Goal: Transaction & Acquisition: Obtain resource

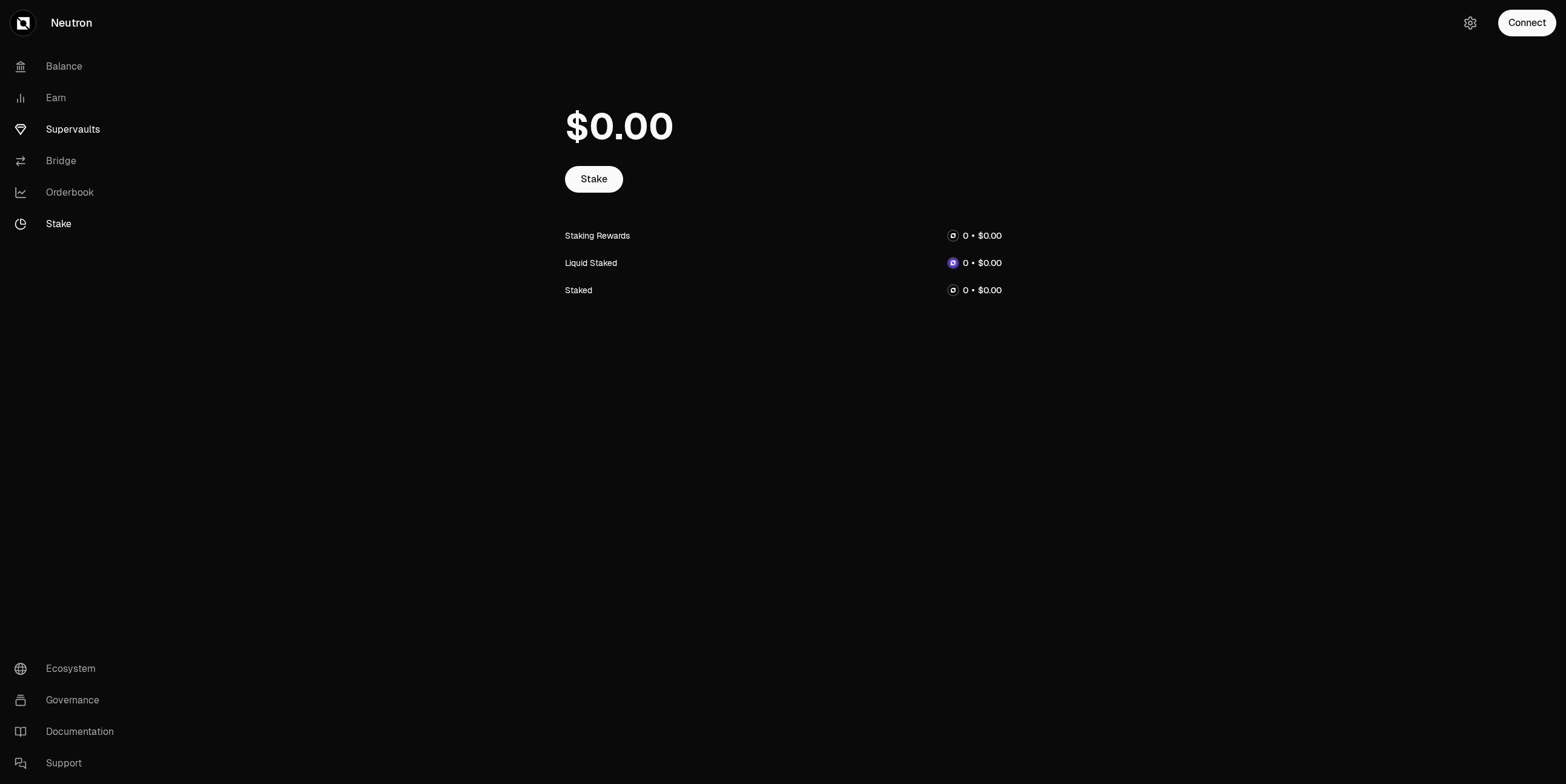
click at [91, 128] on link "Supervaults" at bounding box center [68, 130] width 126 height 31
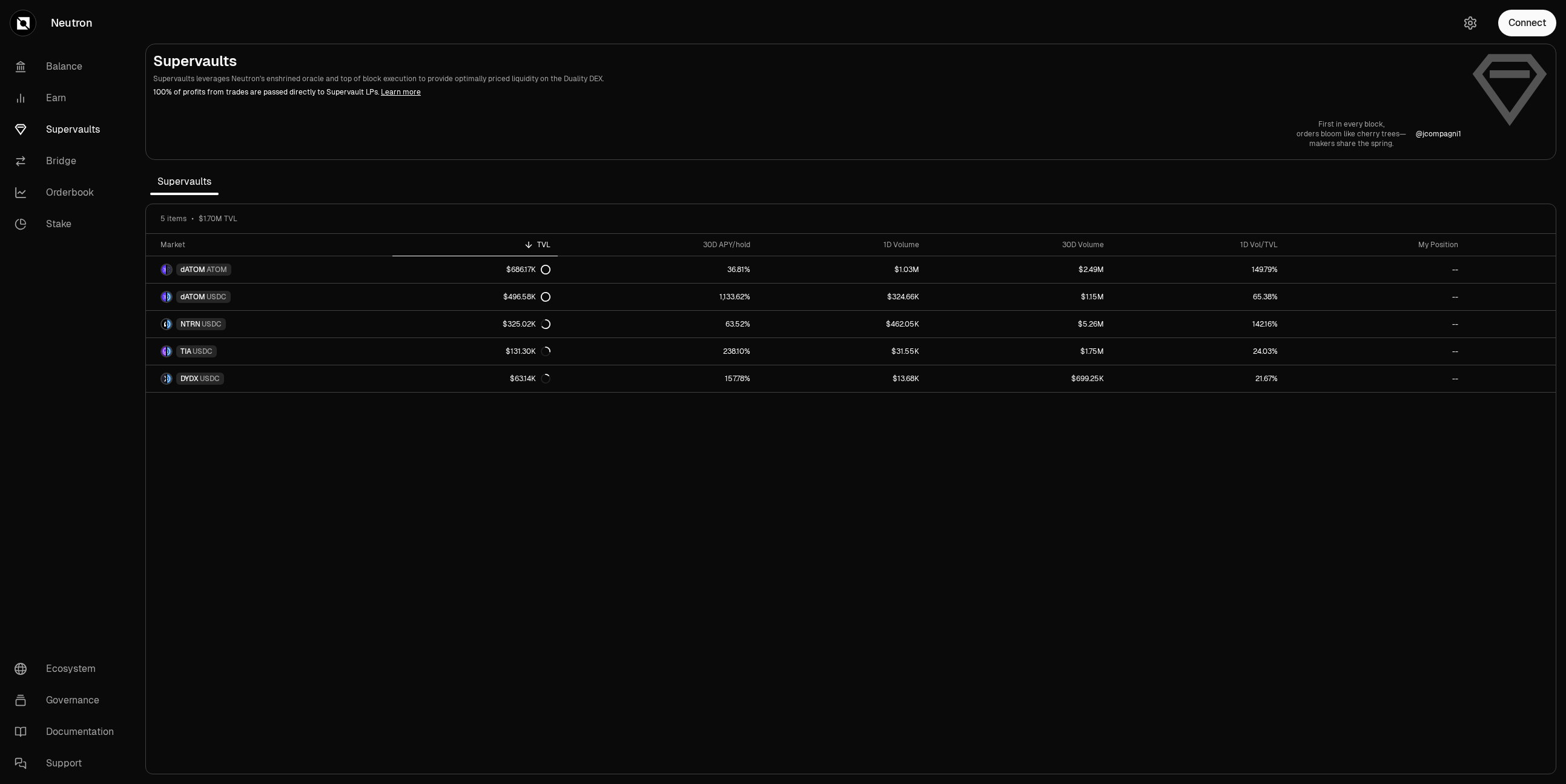
click at [196, 181] on span "Supervaults" at bounding box center [184, 182] width 68 height 24
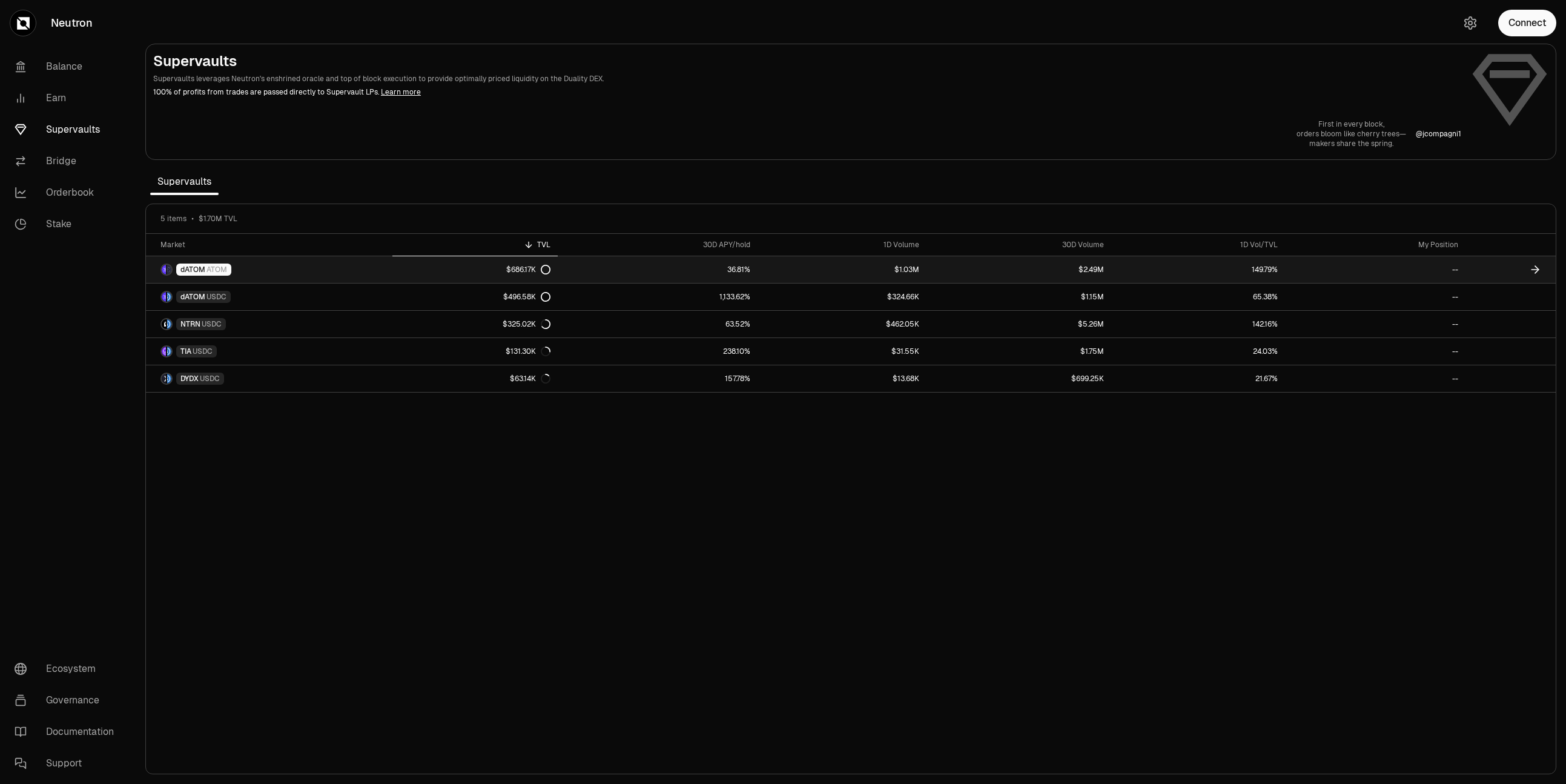
click at [218, 272] on span "ATOM" at bounding box center [217, 269] width 20 height 10
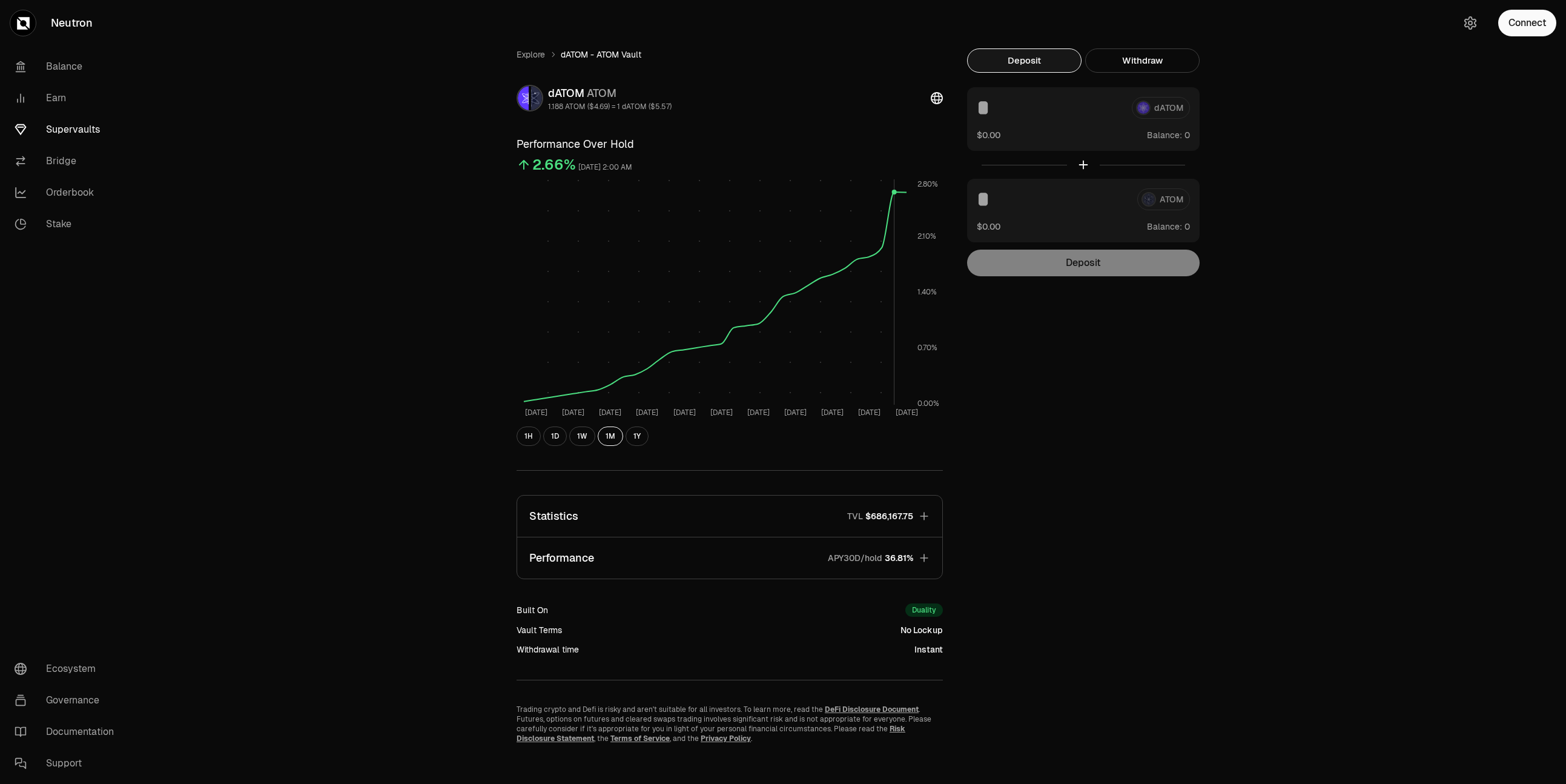
scroll to position [8, 0]
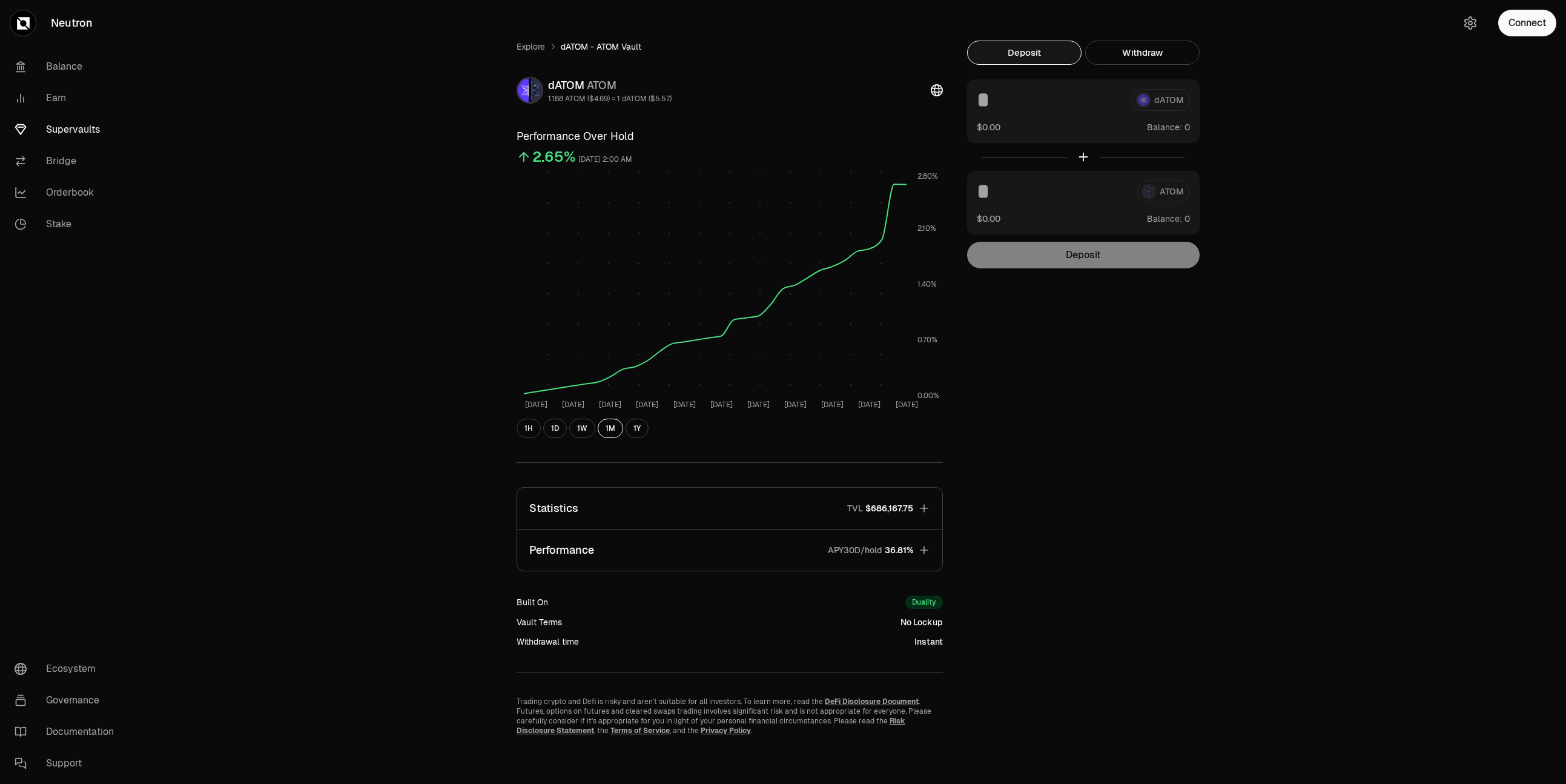
click at [71, 132] on link "Supervaults" at bounding box center [68, 130] width 126 height 31
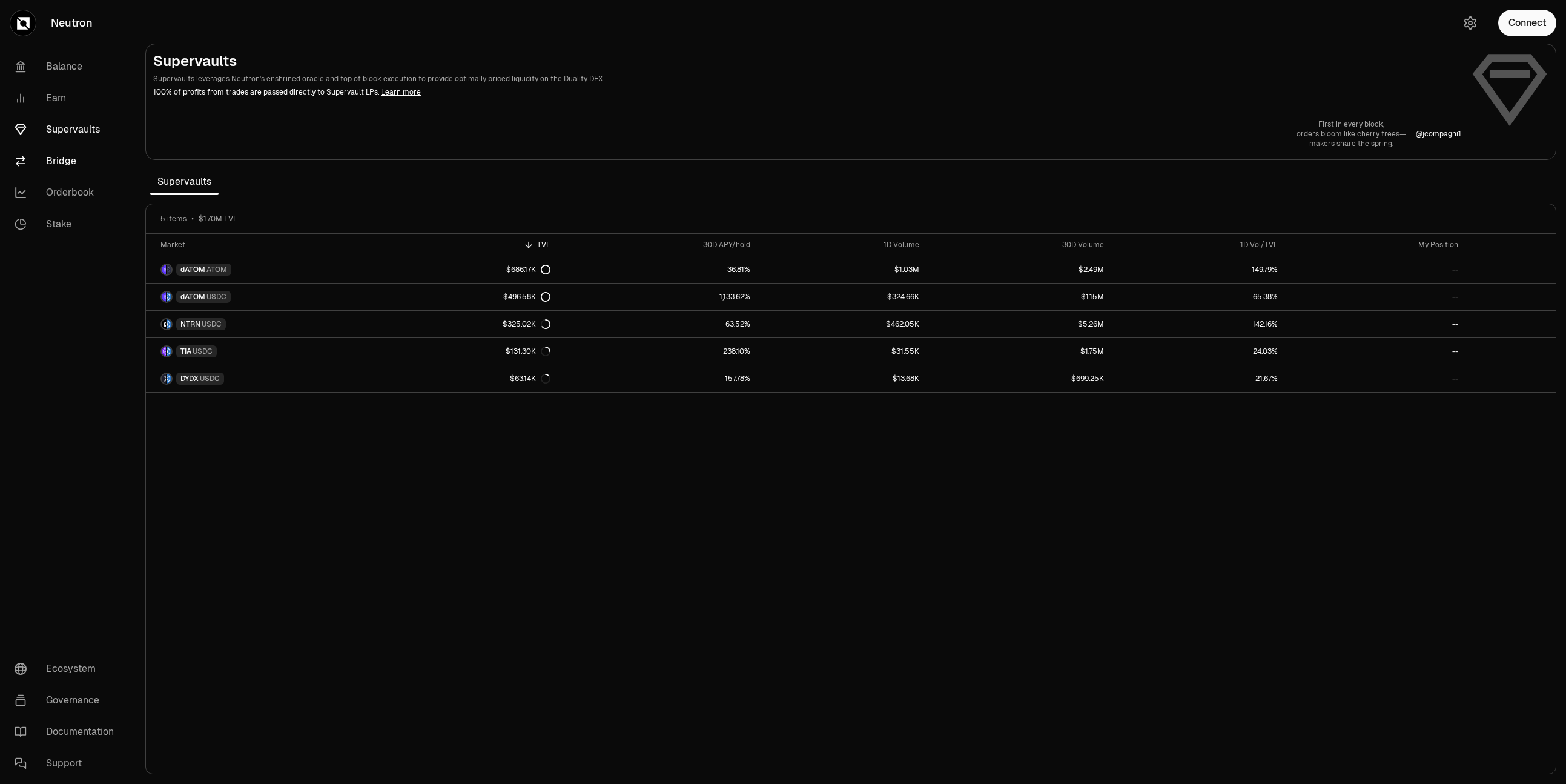
click at [66, 163] on link "Bridge" at bounding box center [68, 161] width 126 height 31
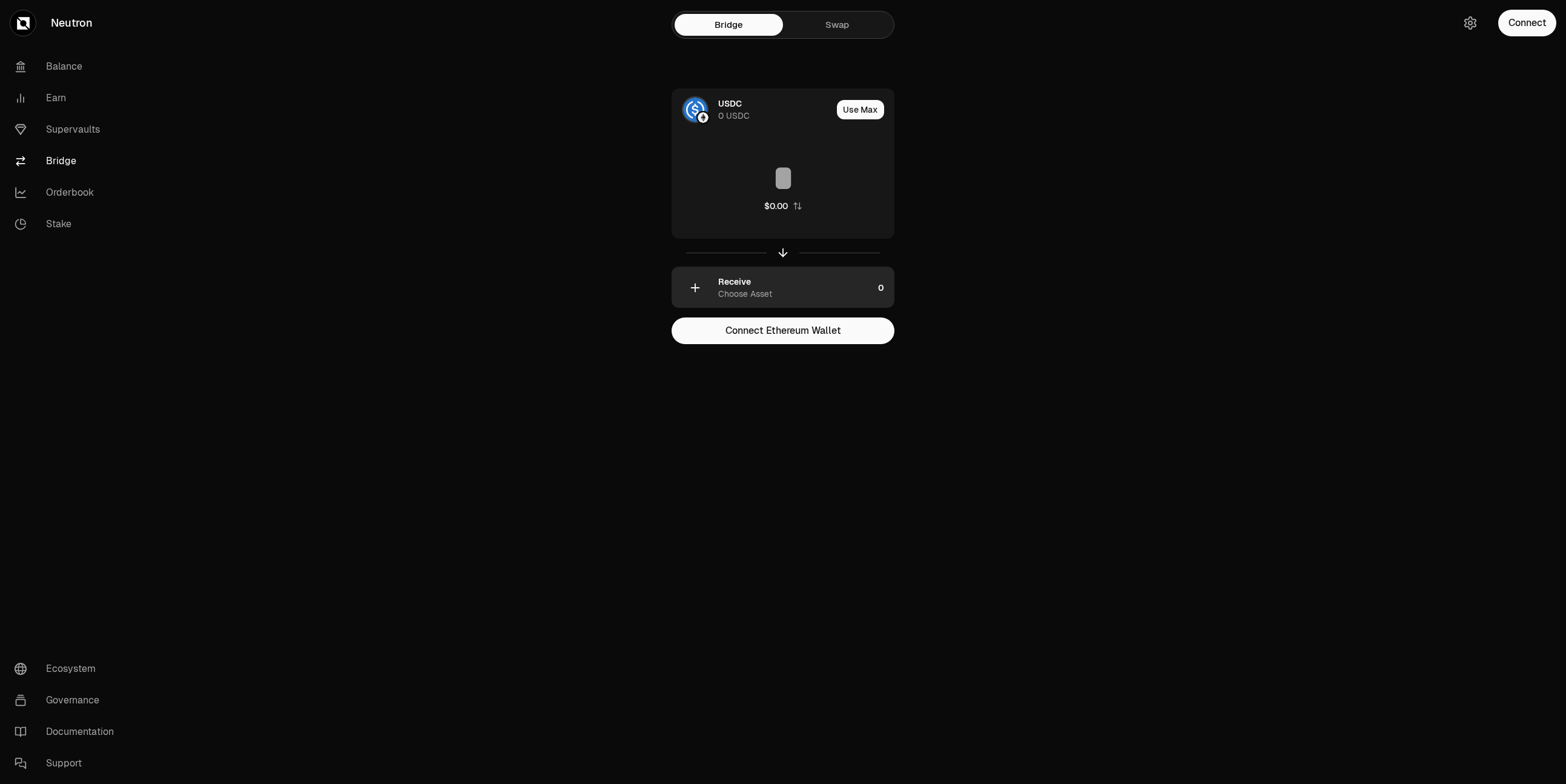
click at [819, 287] on div "Receive Choose Asset" at bounding box center [796, 287] width 155 height 24
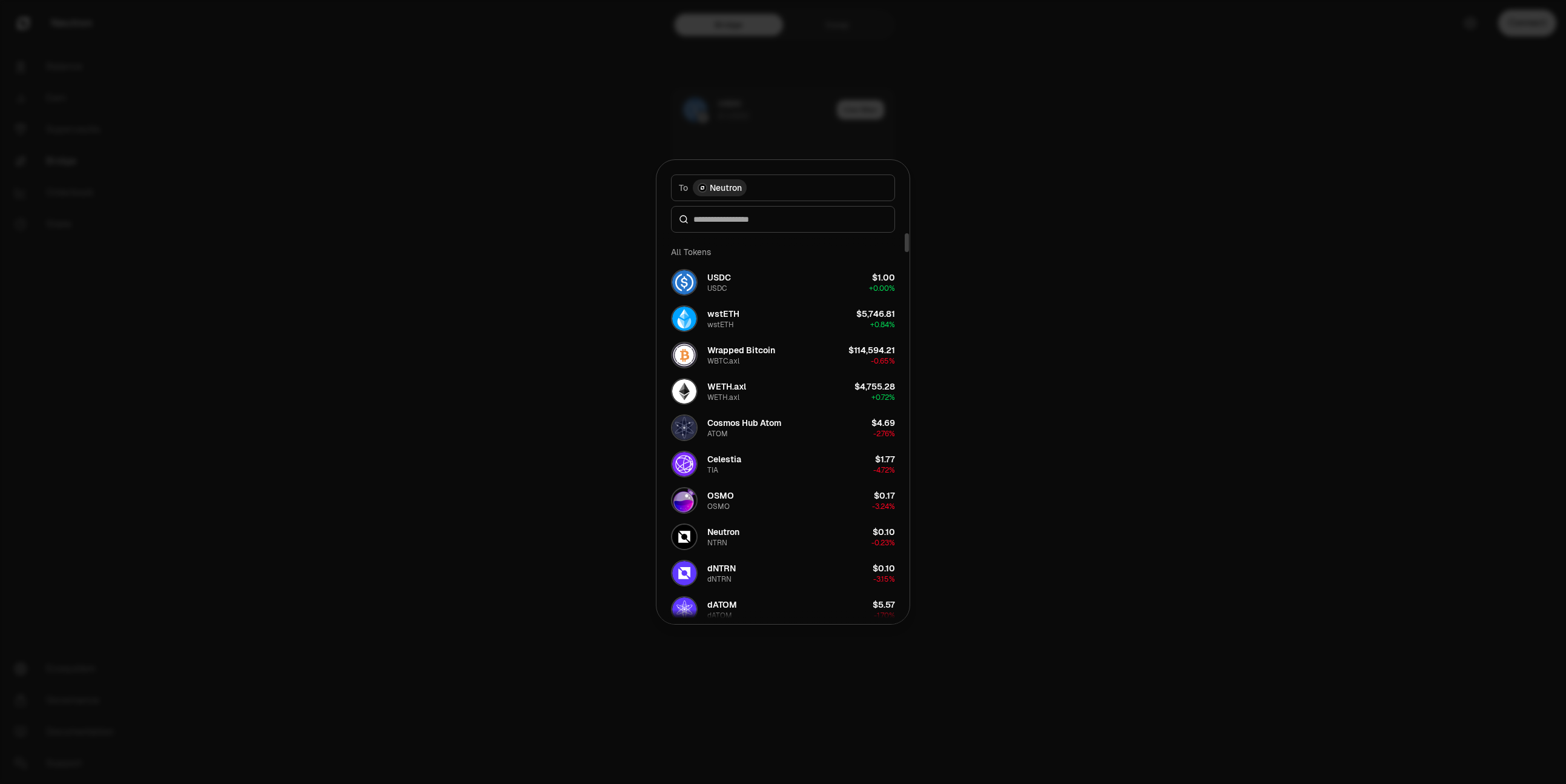
drag, startPoint x: 1257, startPoint y: 310, endPoint x: 1197, endPoint y: 302, distance: 60.5
click at [1256, 310] on div at bounding box center [783, 392] width 1566 height 784
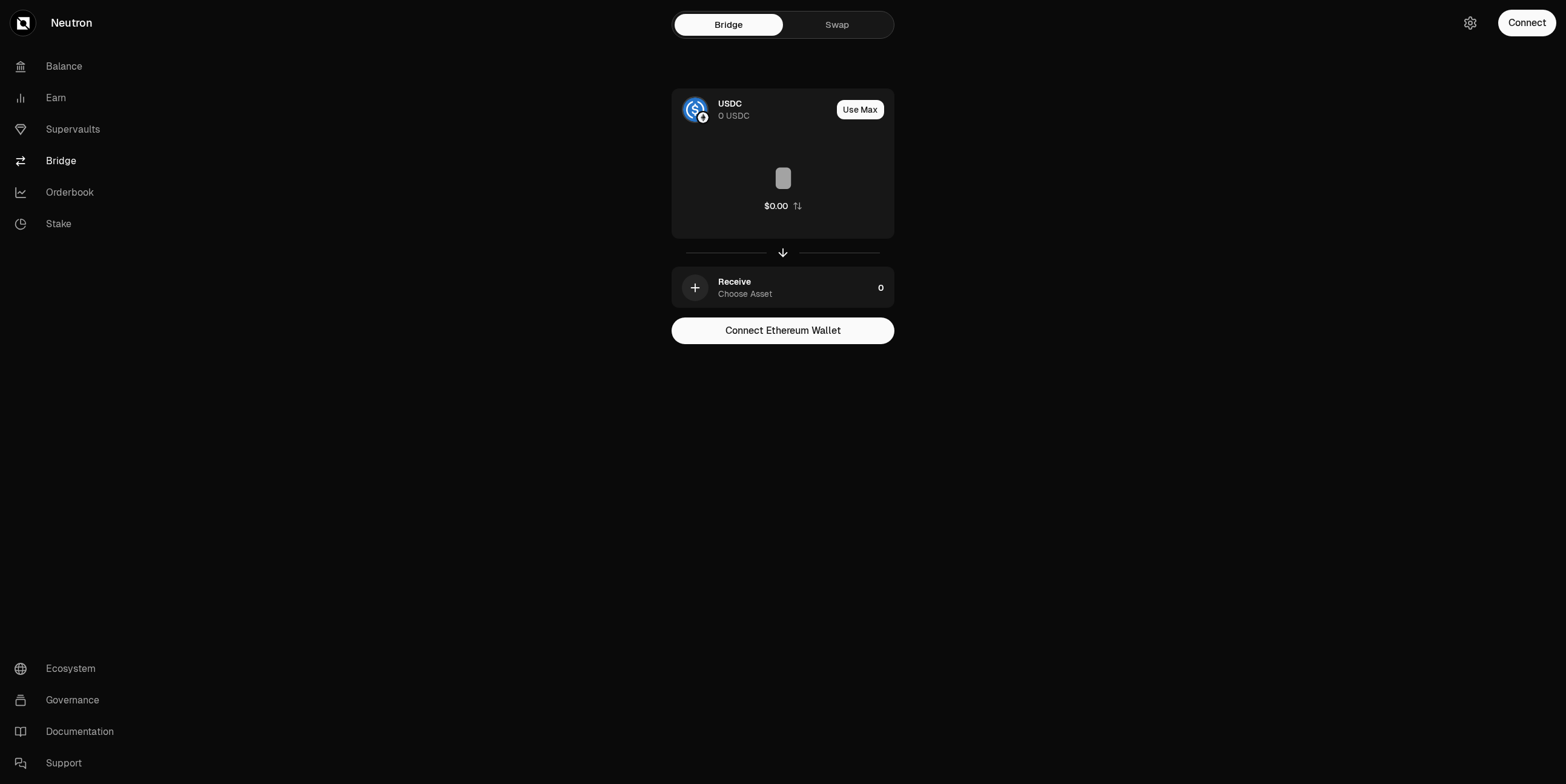
click at [838, 20] on link "Swap" at bounding box center [838, 25] width 108 height 22
click at [750, 22] on link "Bridge" at bounding box center [729, 25] width 108 height 22
click at [720, 23] on link "Bridge" at bounding box center [729, 25] width 108 height 22
click at [746, 279] on div "Receive" at bounding box center [734, 281] width 33 height 12
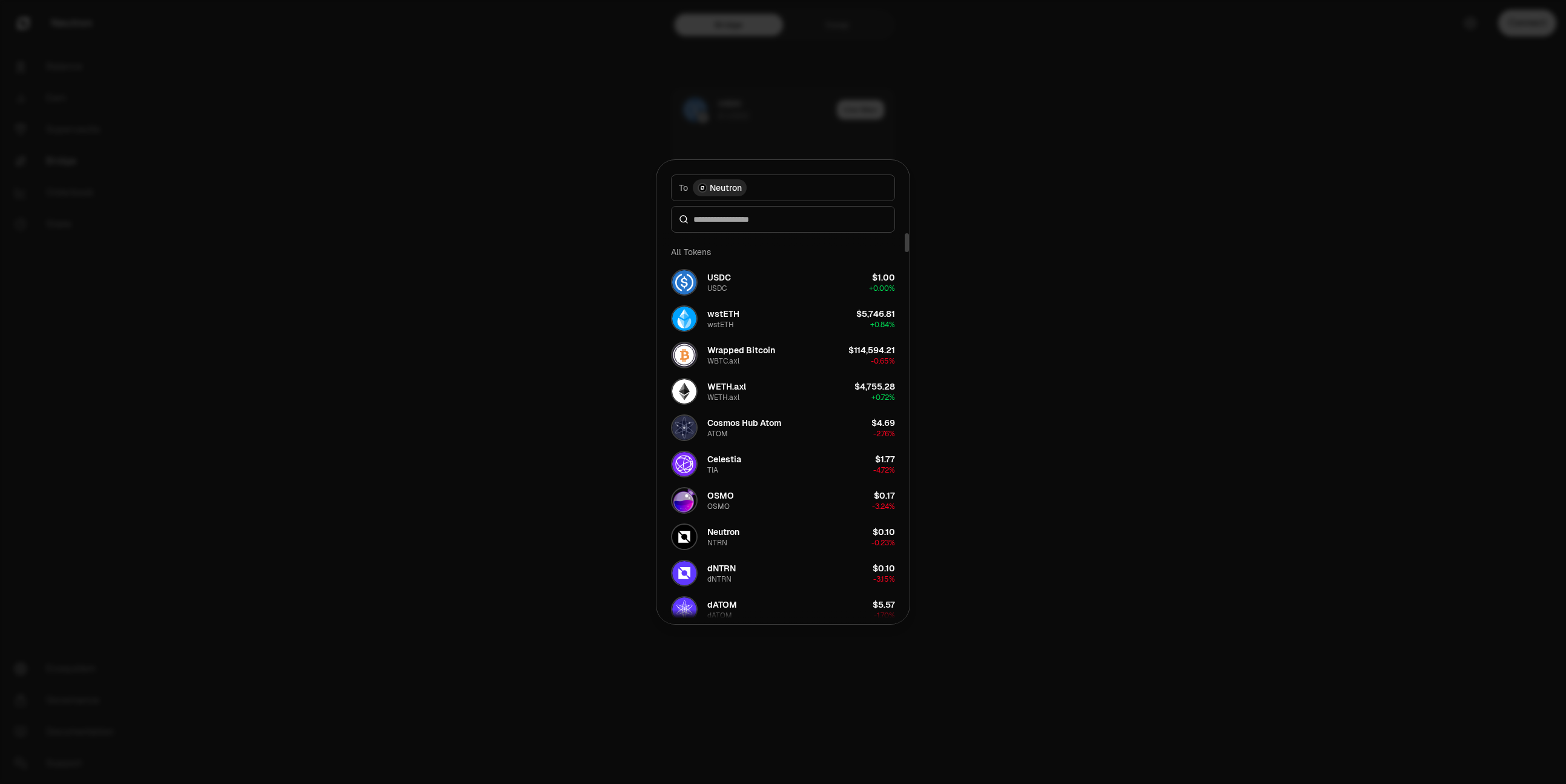
scroll to position [2, 0]
click at [1058, 276] on div at bounding box center [783, 392] width 1566 height 784
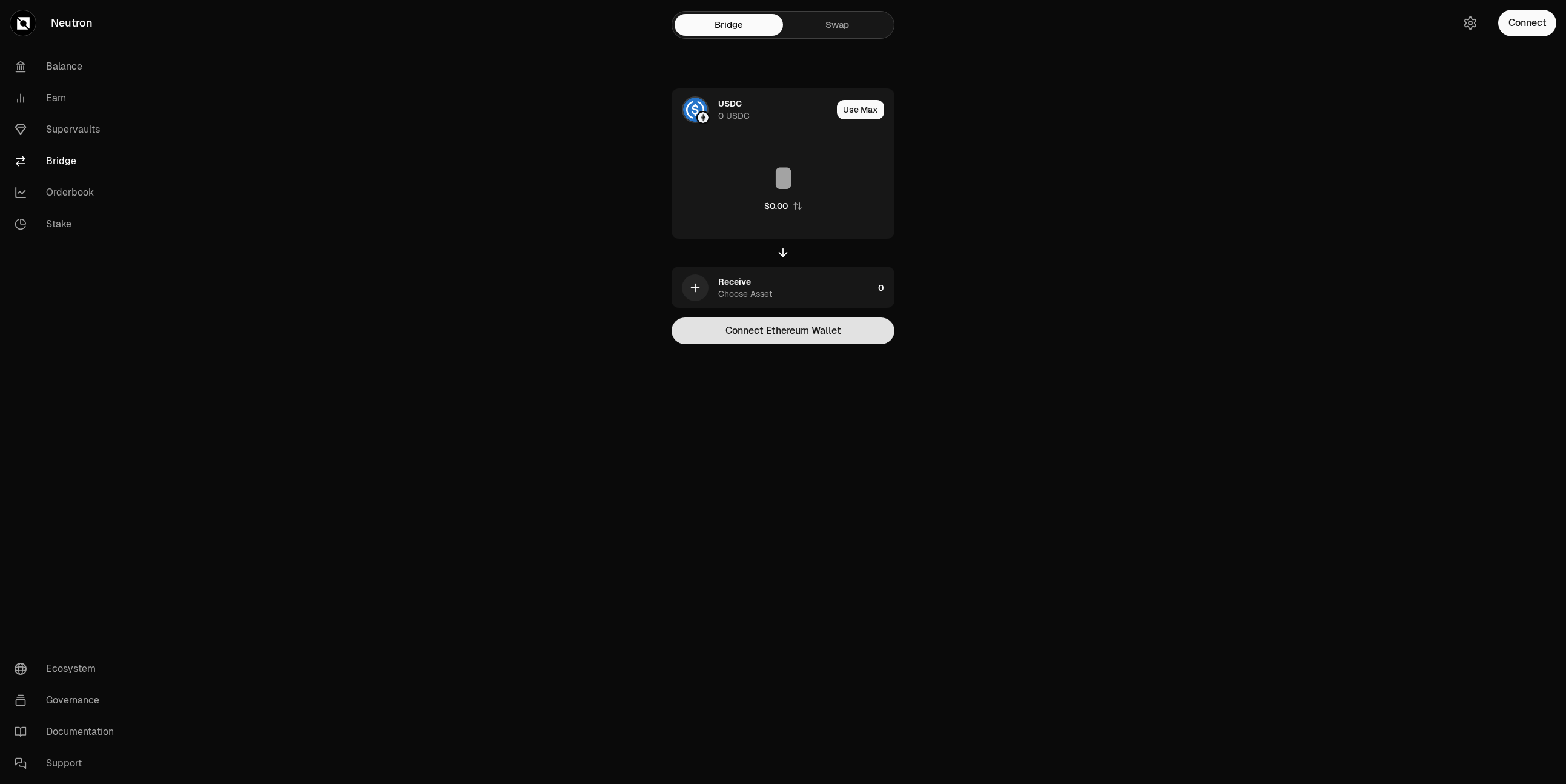
click at [829, 326] on button "Connect Ethereum Wallet" at bounding box center [783, 331] width 223 height 26
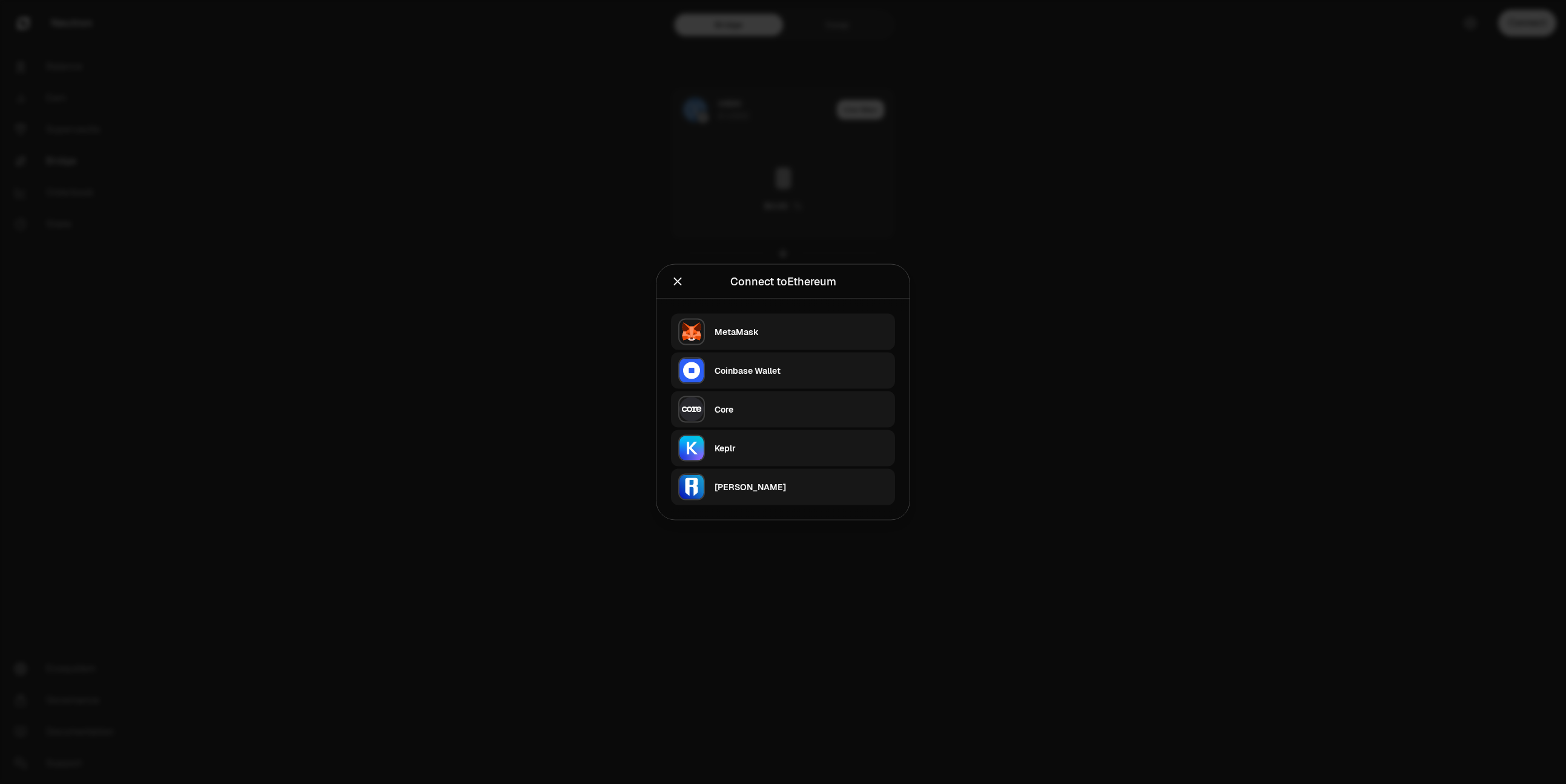
click at [1066, 312] on div at bounding box center [783, 392] width 1566 height 784
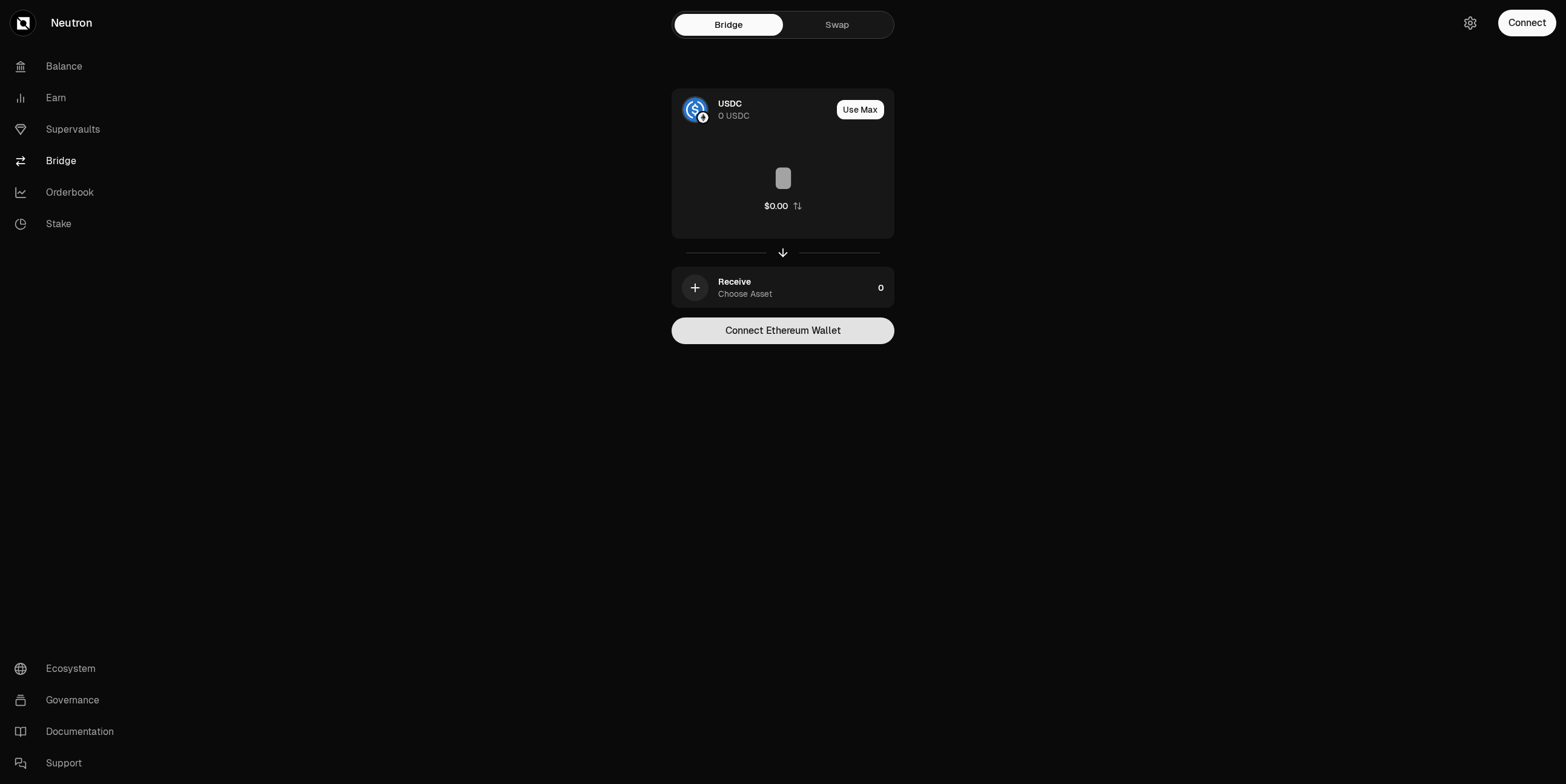
click at [807, 333] on button "Connect Ethereum Wallet" at bounding box center [783, 331] width 223 height 26
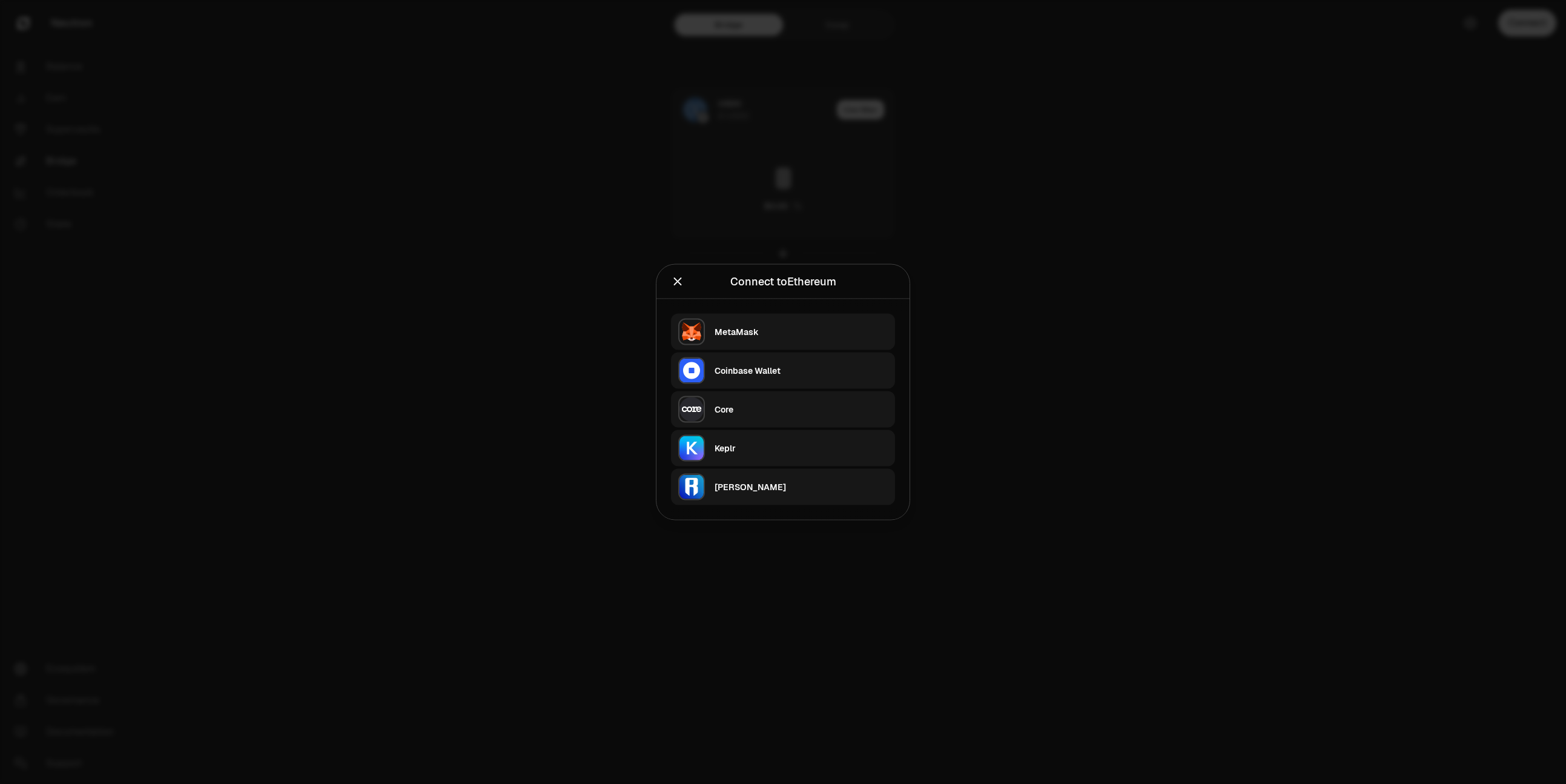
click at [784, 333] on div "MetaMask" at bounding box center [801, 332] width 174 height 12
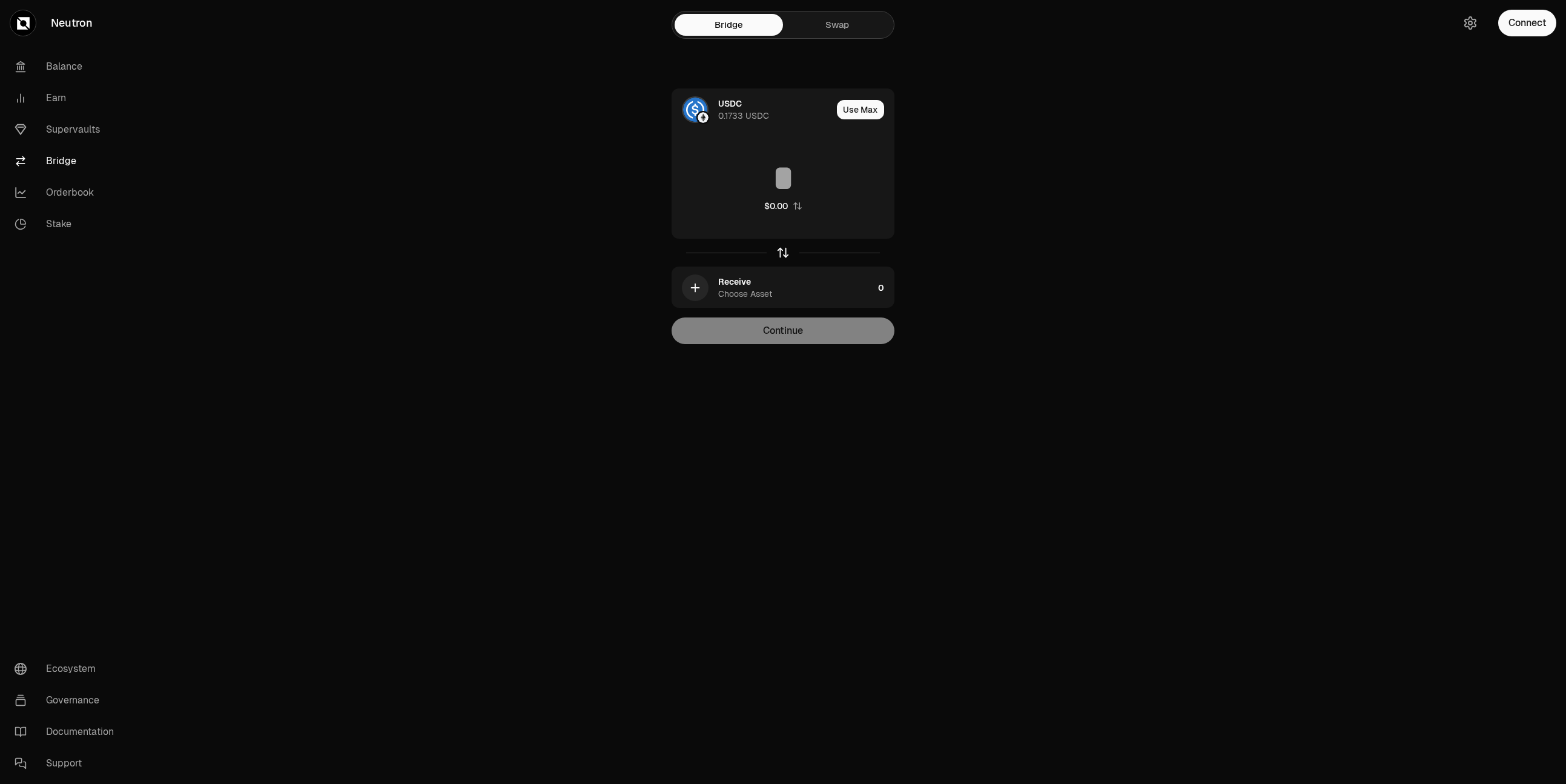
click at [783, 254] on icon "button" at bounding box center [783, 253] width 0 height 8
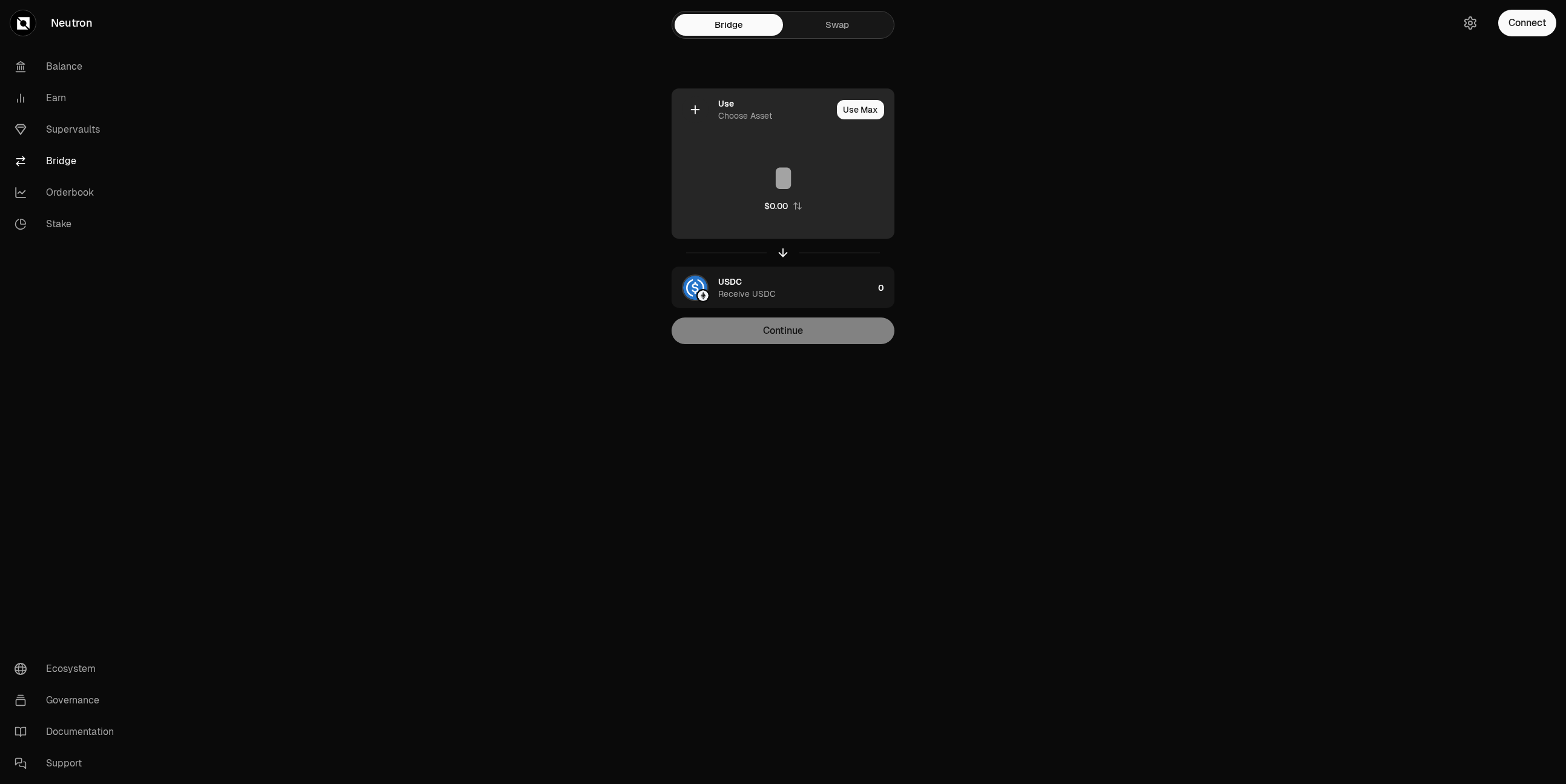
click at [721, 107] on div "Use" at bounding box center [726, 103] width 16 height 12
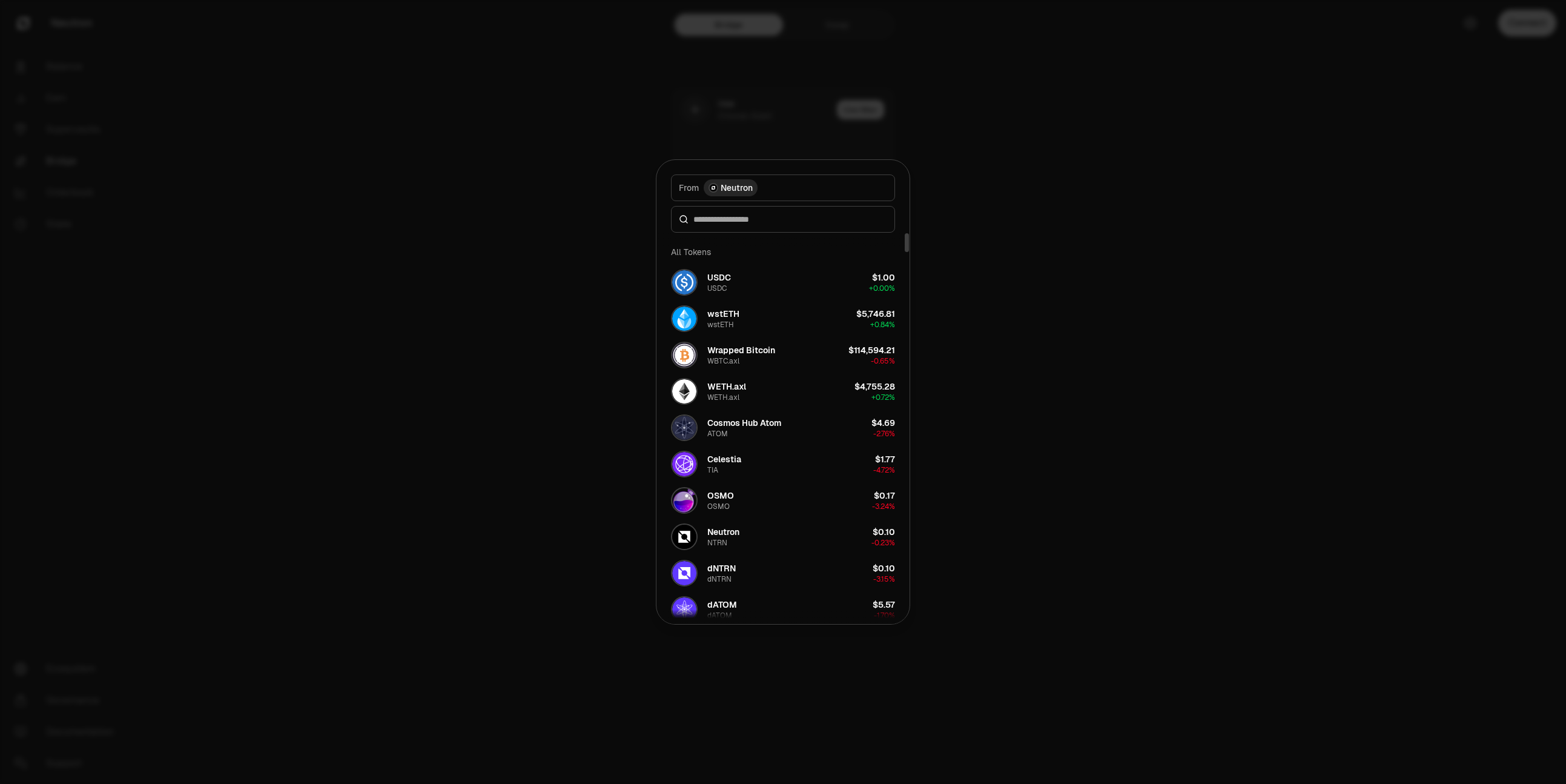
drag, startPoint x: 1227, startPoint y: 408, endPoint x: 1185, endPoint y: 402, distance: 42.4
click at [1227, 408] on div at bounding box center [783, 392] width 1566 height 784
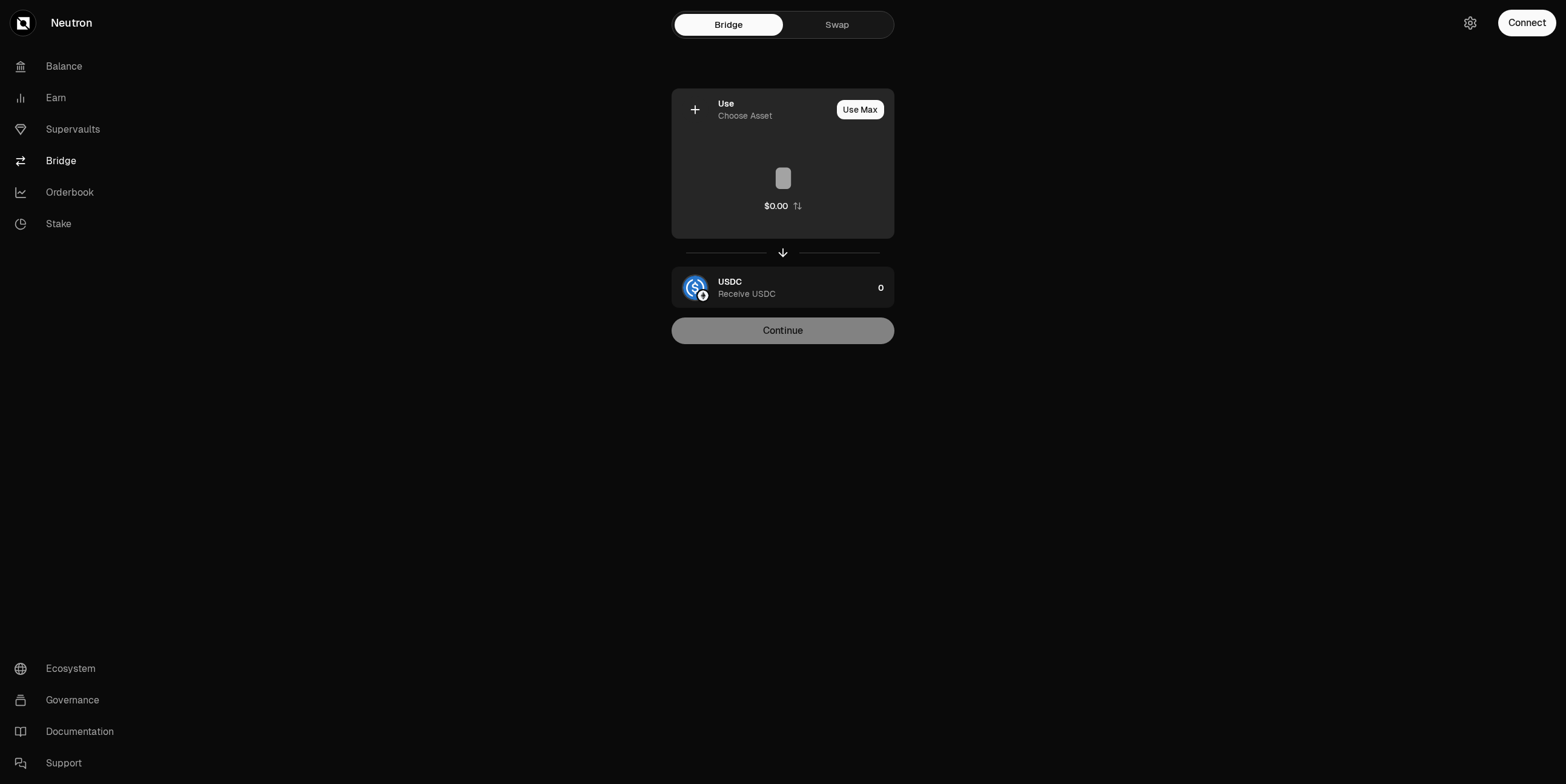
click at [690, 109] on icon at bounding box center [696, 110] width 13 height 13
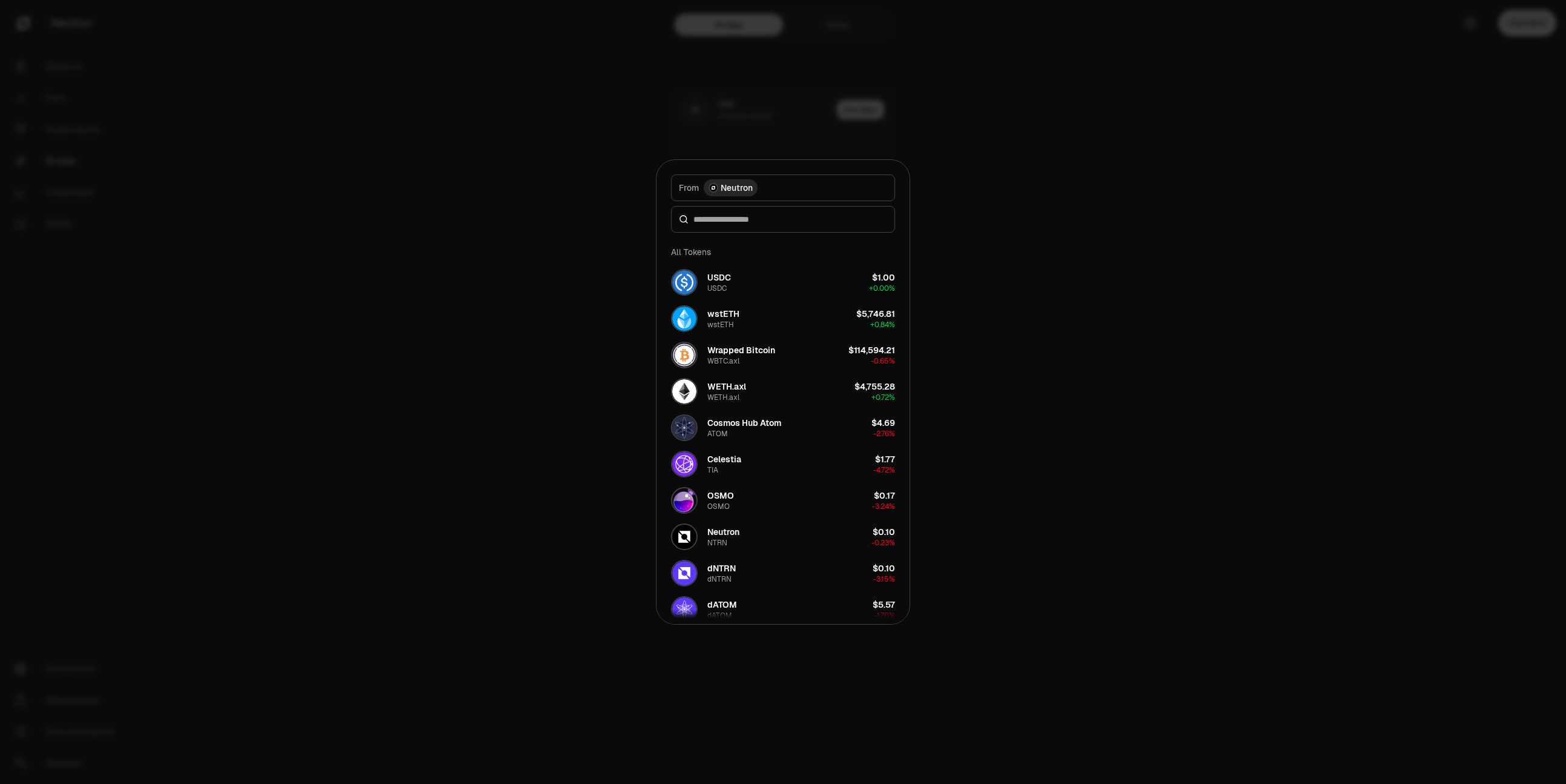
click at [954, 170] on div at bounding box center [783, 392] width 1566 height 784
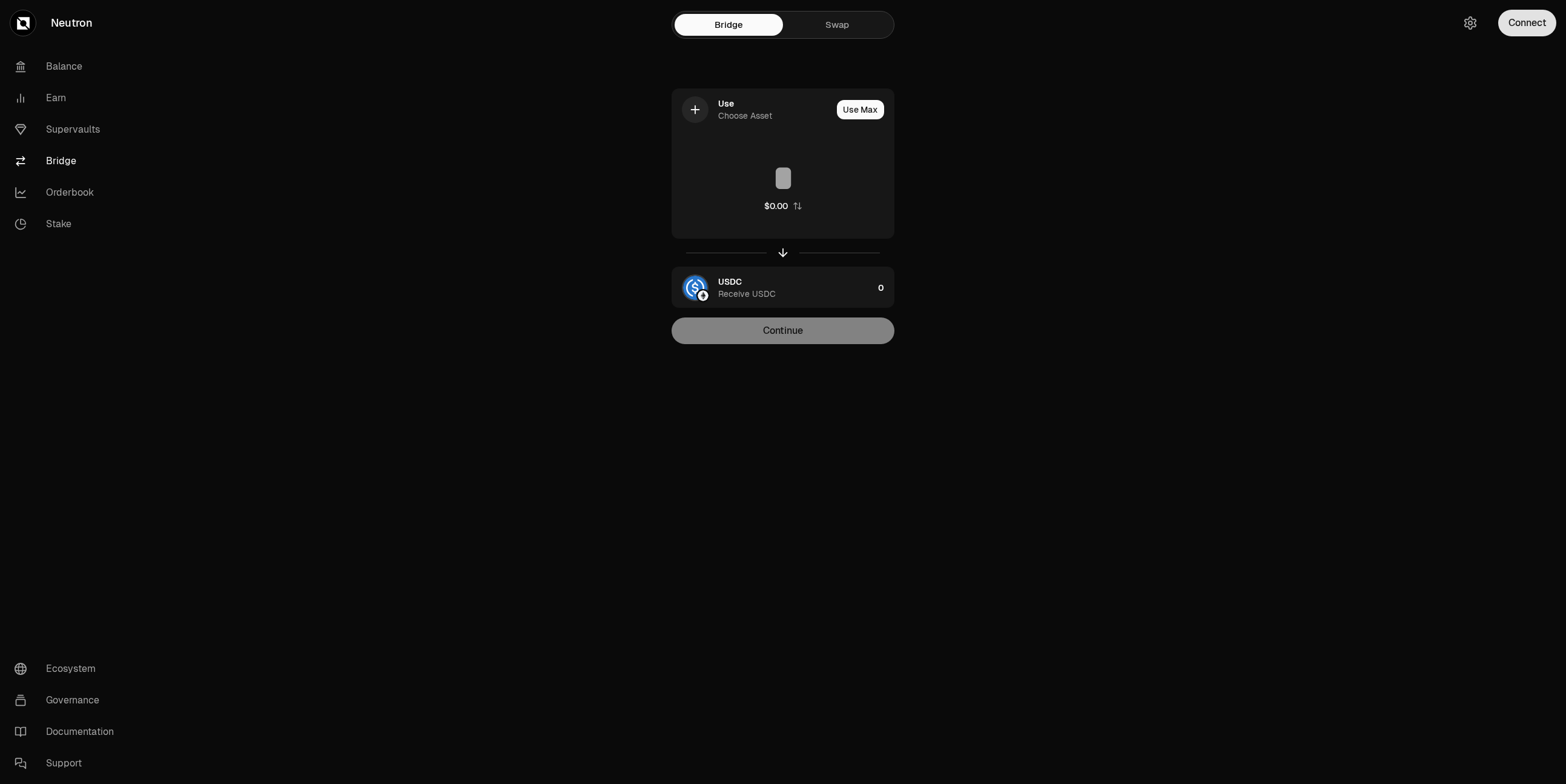
click at [1524, 31] on button "Connect" at bounding box center [1527, 23] width 58 height 26
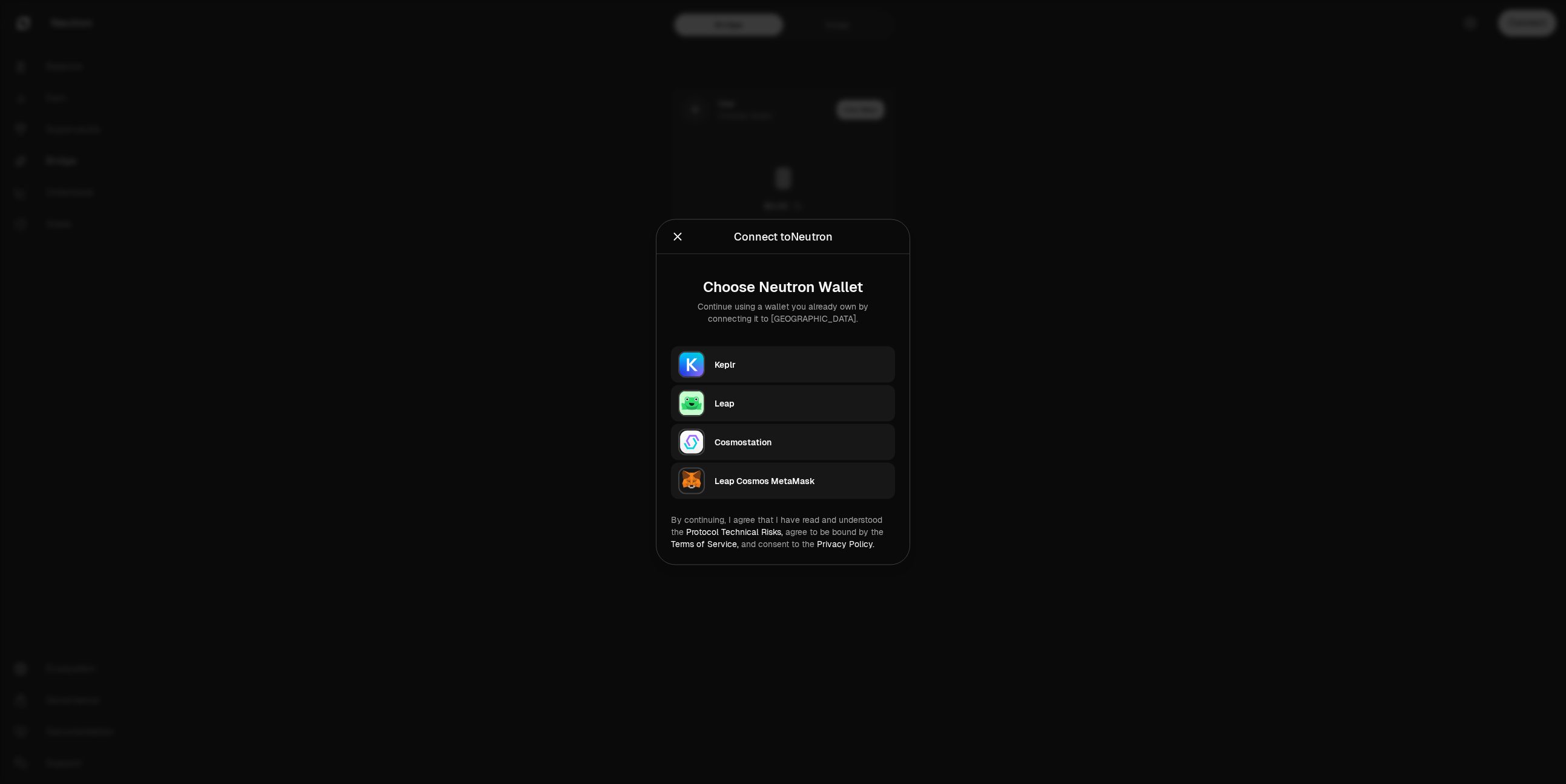
click at [1273, 135] on div at bounding box center [783, 392] width 1566 height 784
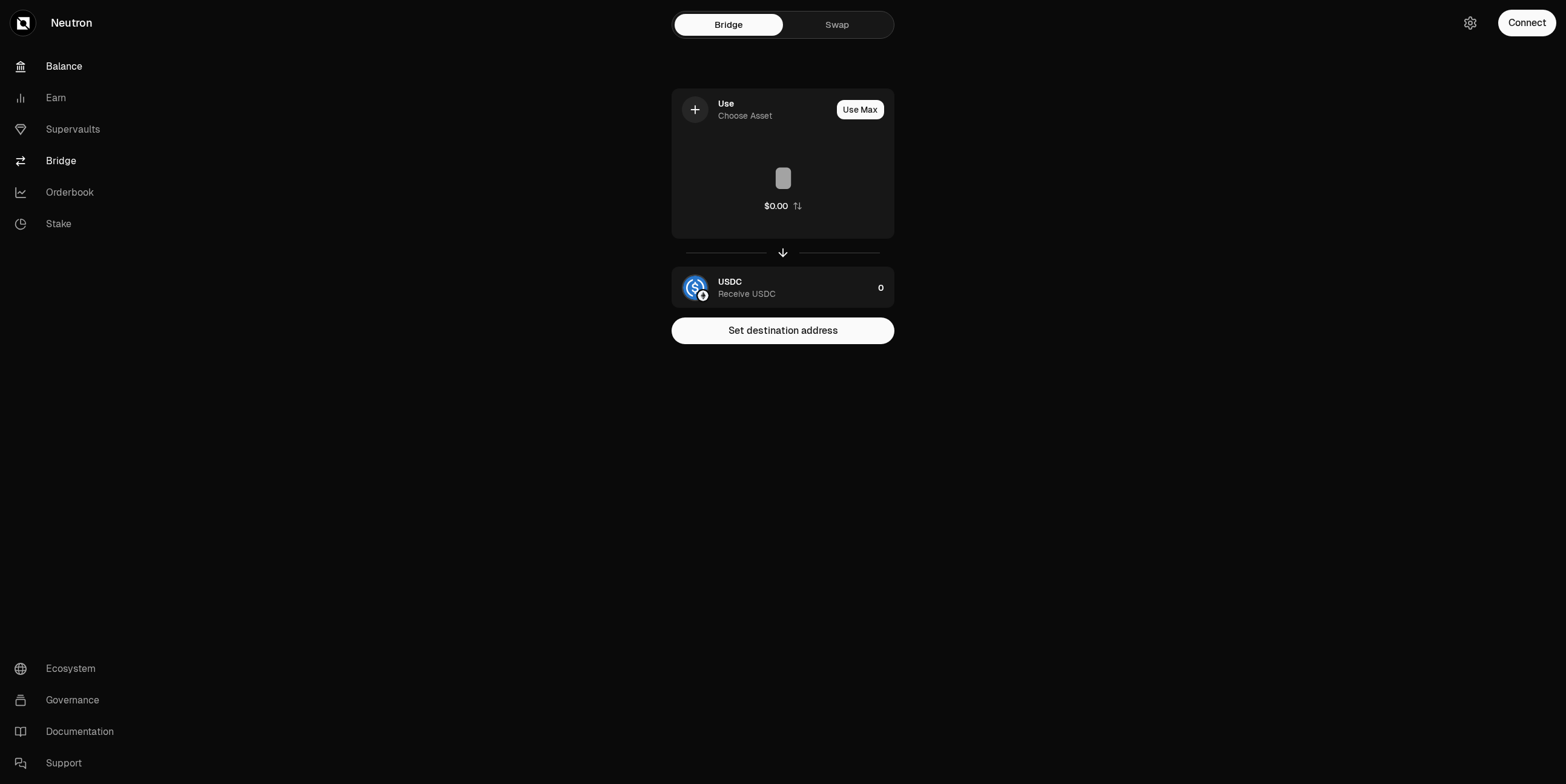
click at [77, 72] on link "Balance" at bounding box center [68, 66] width 126 height 31
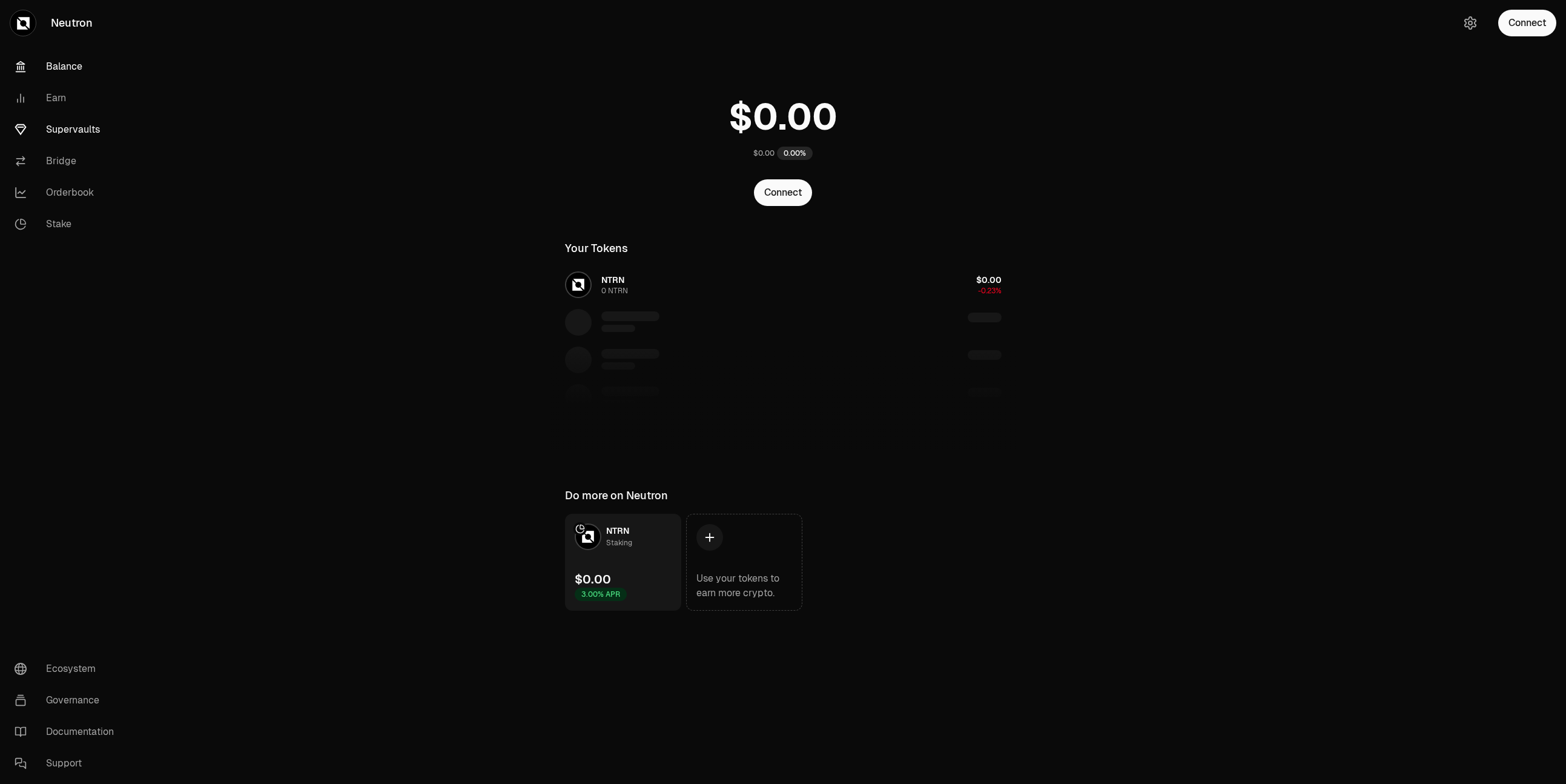
click at [78, 132] on link "Supervaults" at bounding box center [68, 130] width 126 height 31
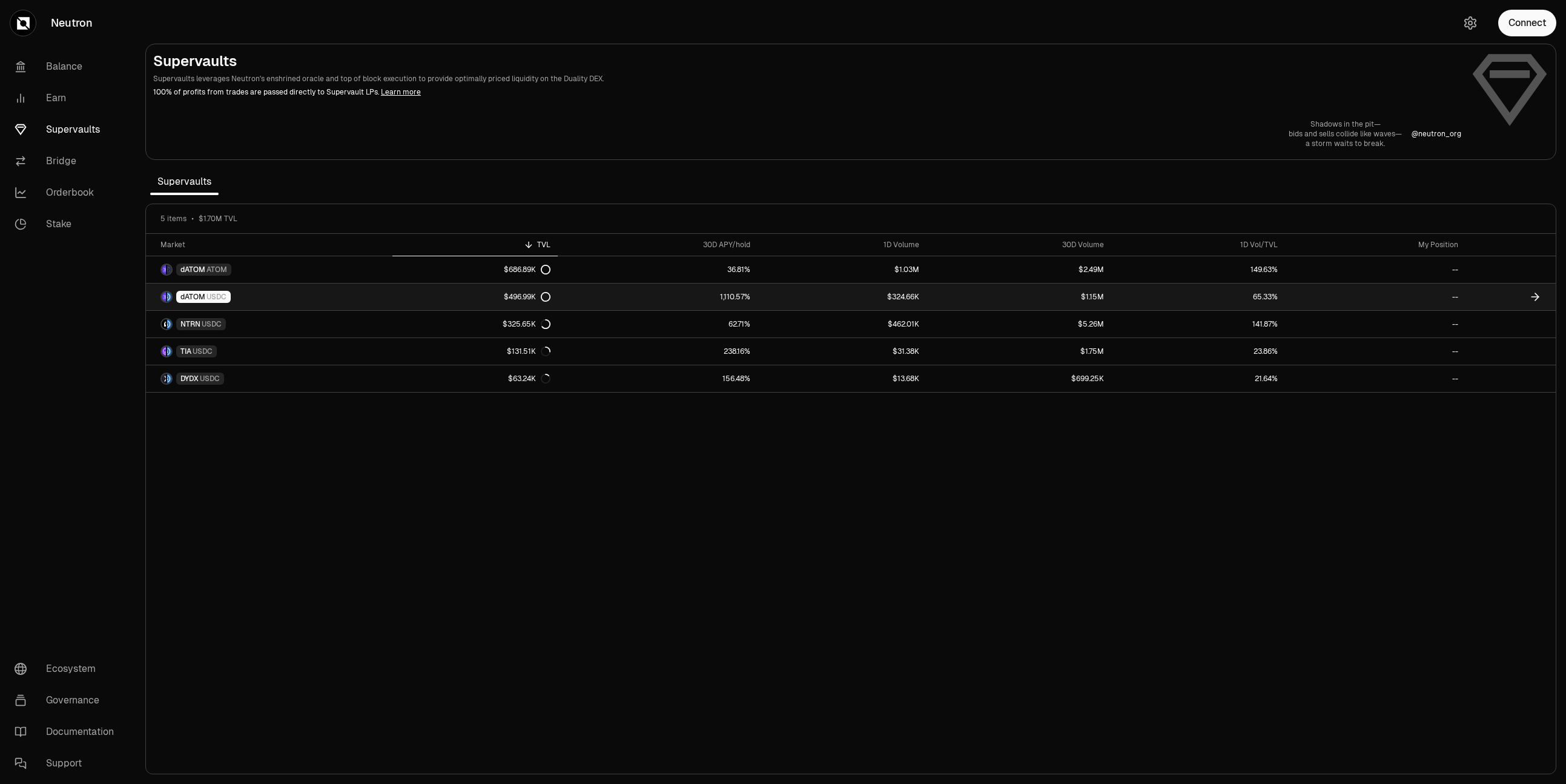
click at [251, 296] on link "dATOM USDC" at bounding box center [269, 296] width 247 height 26
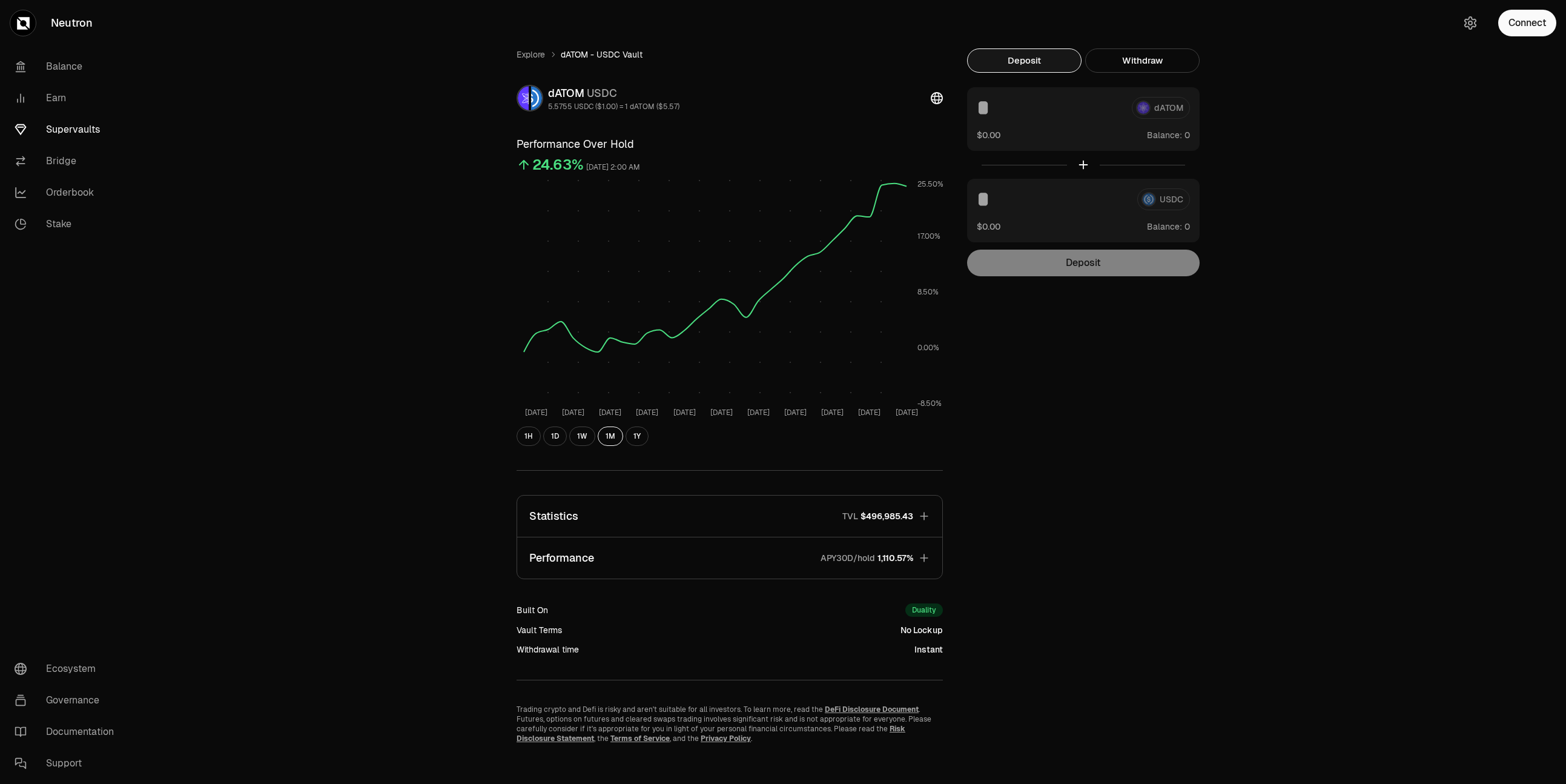
scroll to position [1, 0]
click at [97, 130] on link "Supervaults" at bounding box center [68, 130] width 126 height 31
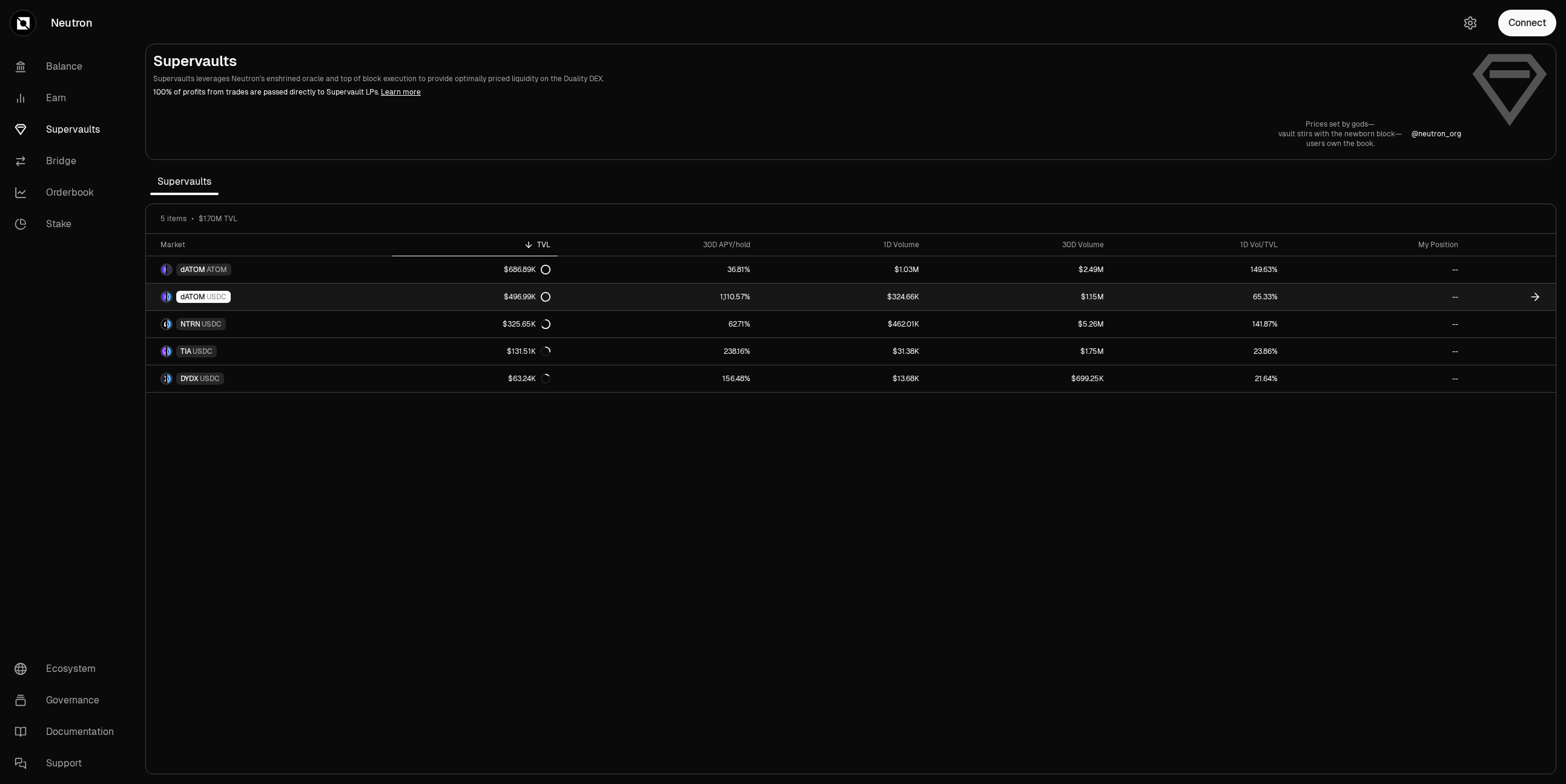
click at [217, 299] on span "USDC" at bounding box center [216, 296] width 20 height 10
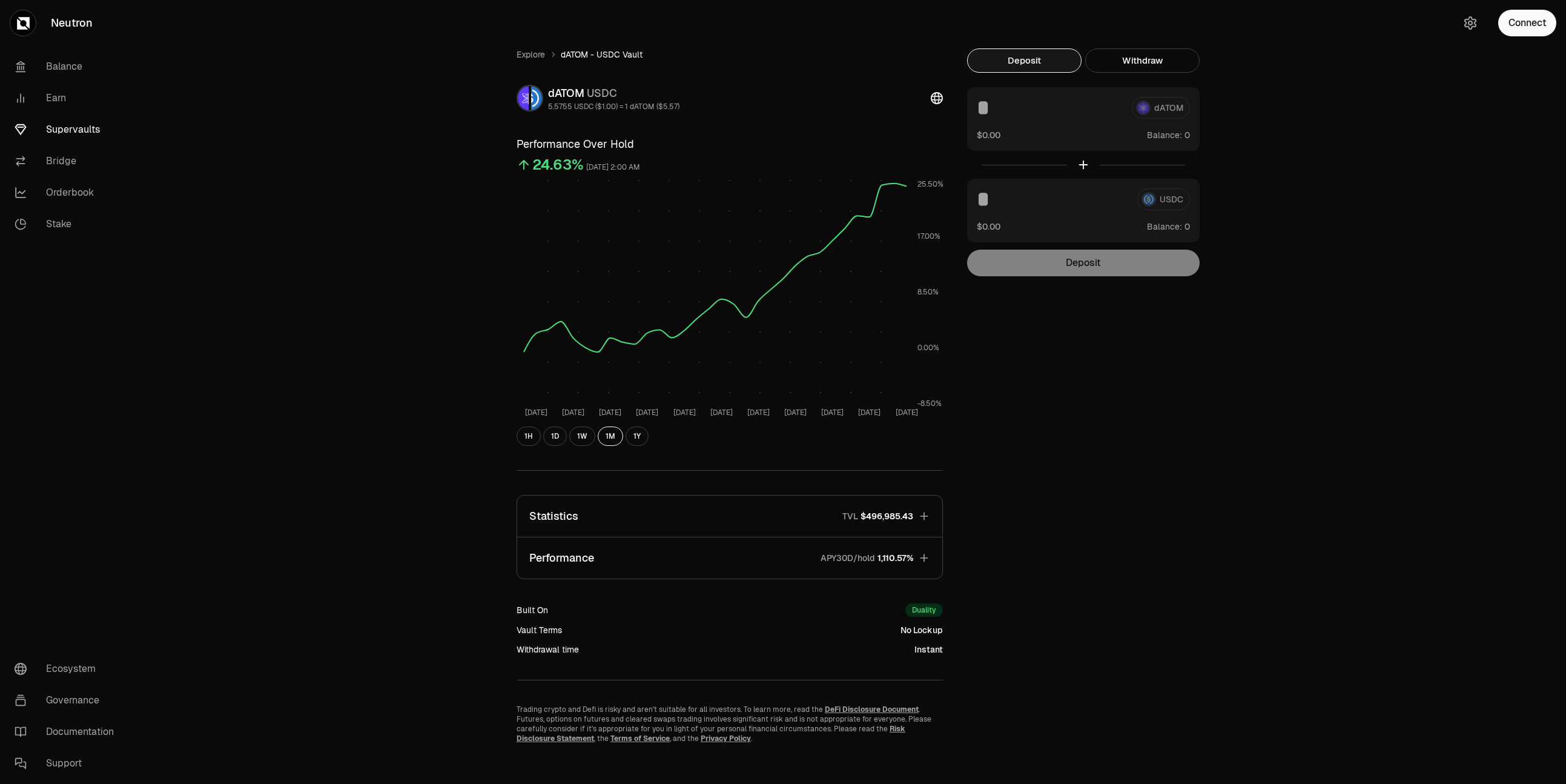
click at [1049, 57] on button "Deposit" at bounding box center [1024, 60] width 114 height 24
click at [1166, 105] on div "dATOM" at bounding box center [1083, 108] width 213 height 22
click at [1163, 111] on div "dATOM" at bounding box center [1083, 108] width 213 height 22
click at [1518, 23] on button "Connect" at bounding box center [1527, 23] width 58 height 26
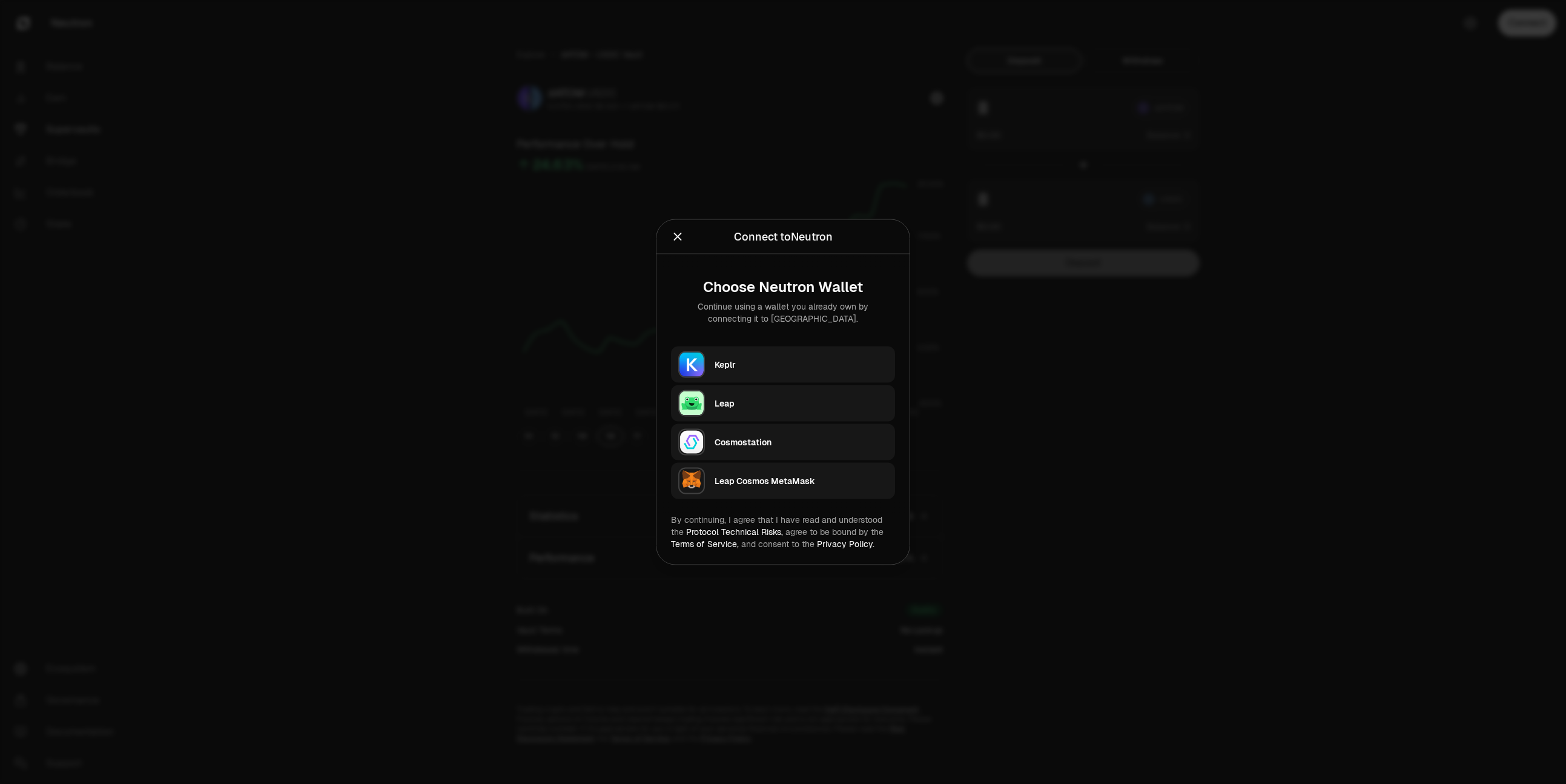
click at [796, 356] on div "Keplr" at bounding box center [801, 365] width 174 height 18
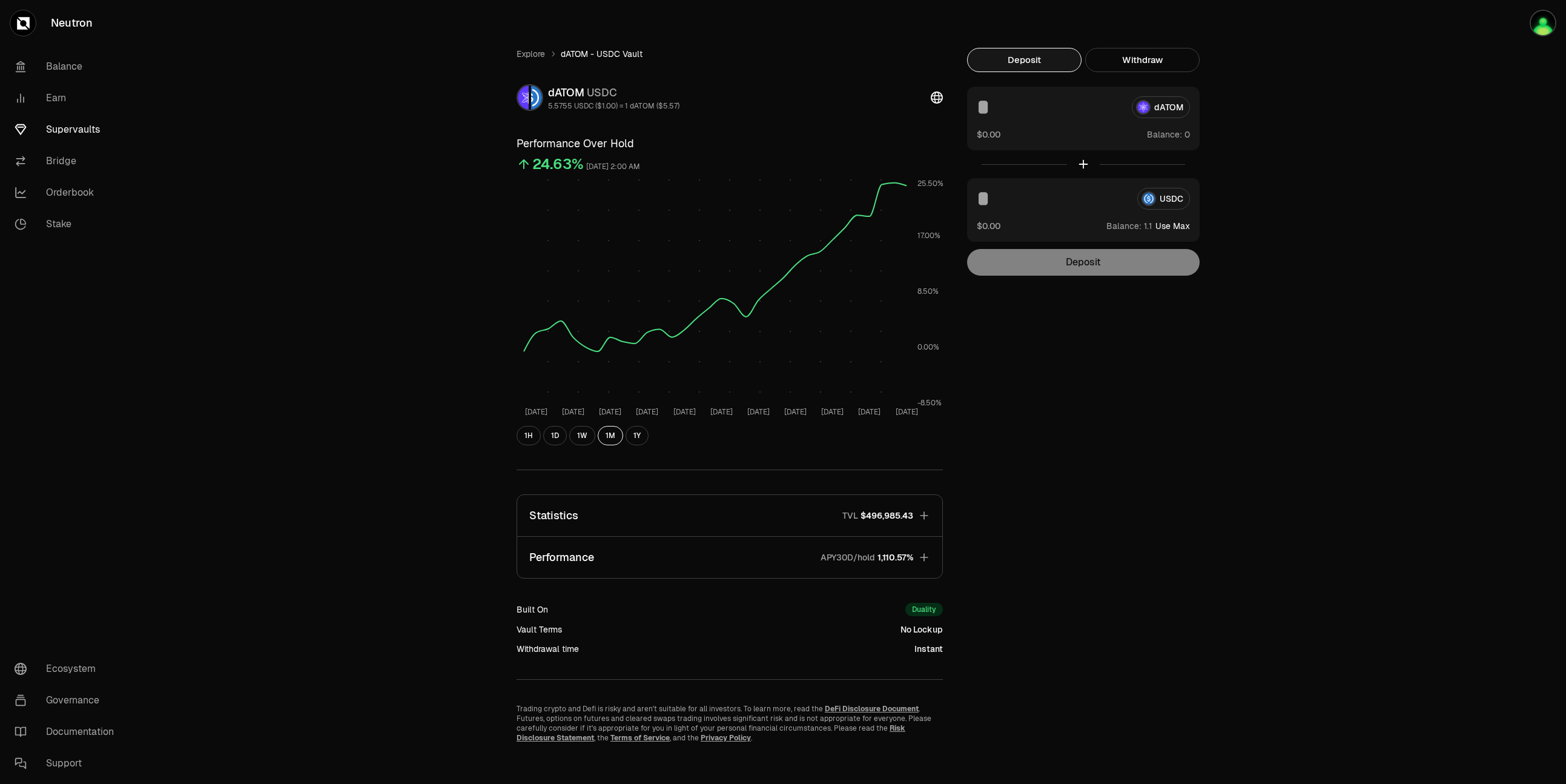
scroll to position [5, 0]
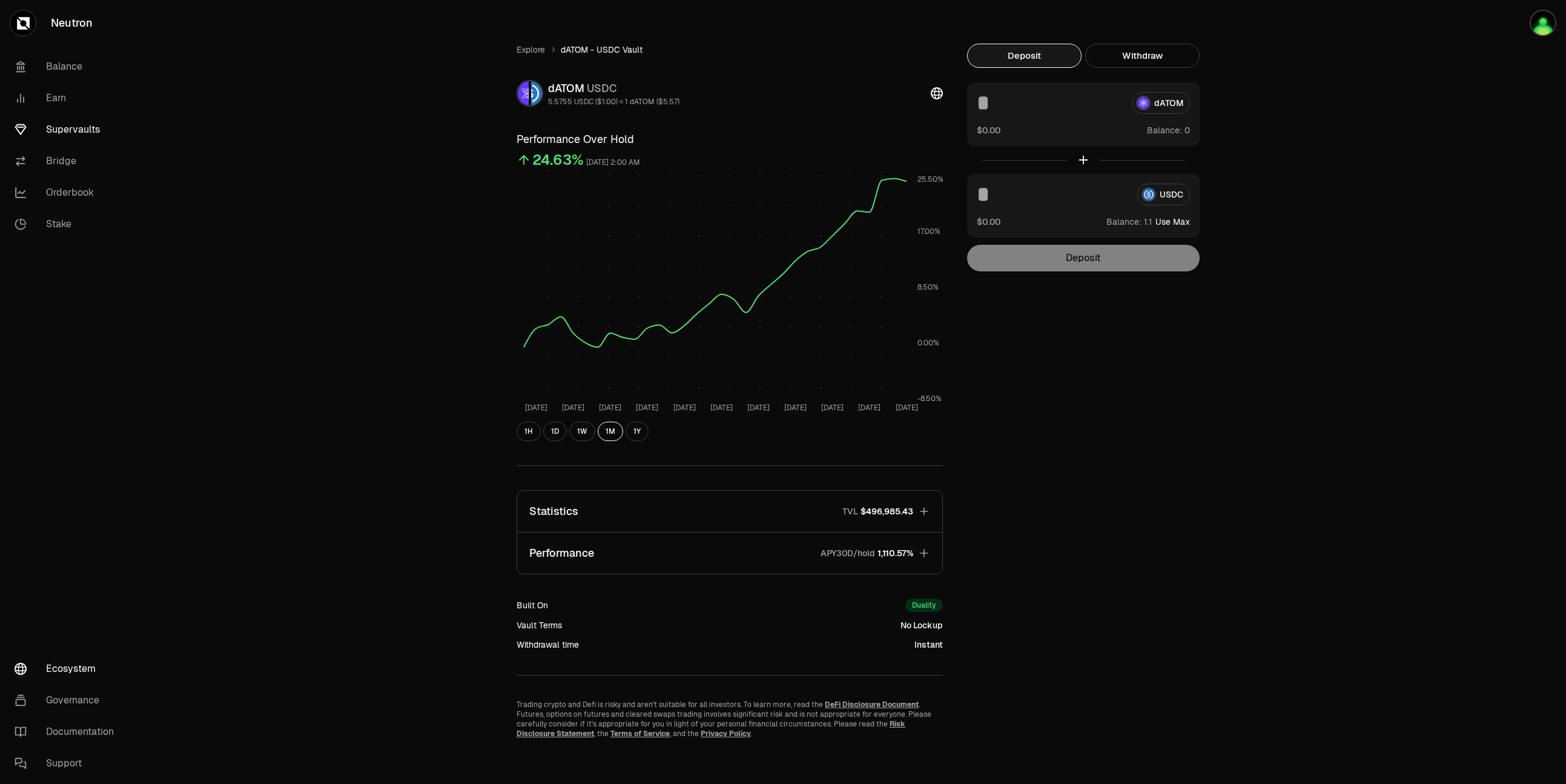
click at [27, 671] on link "Ecosystem" at bounding box center [68, 668] width 126 height 31
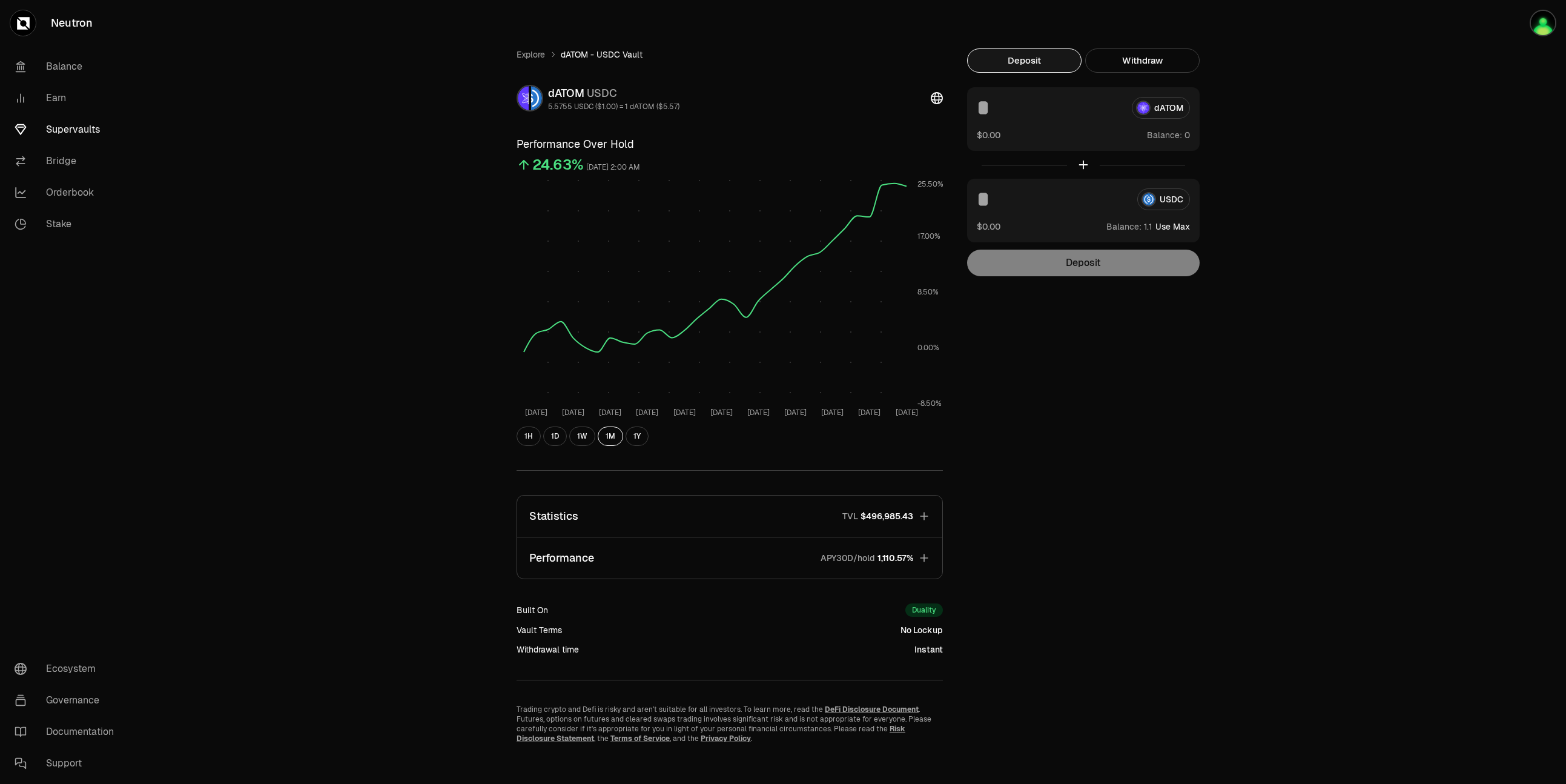
click at [1148, 111] on div "dATOM" at bounding box center [1083, 108] width 213 height 22
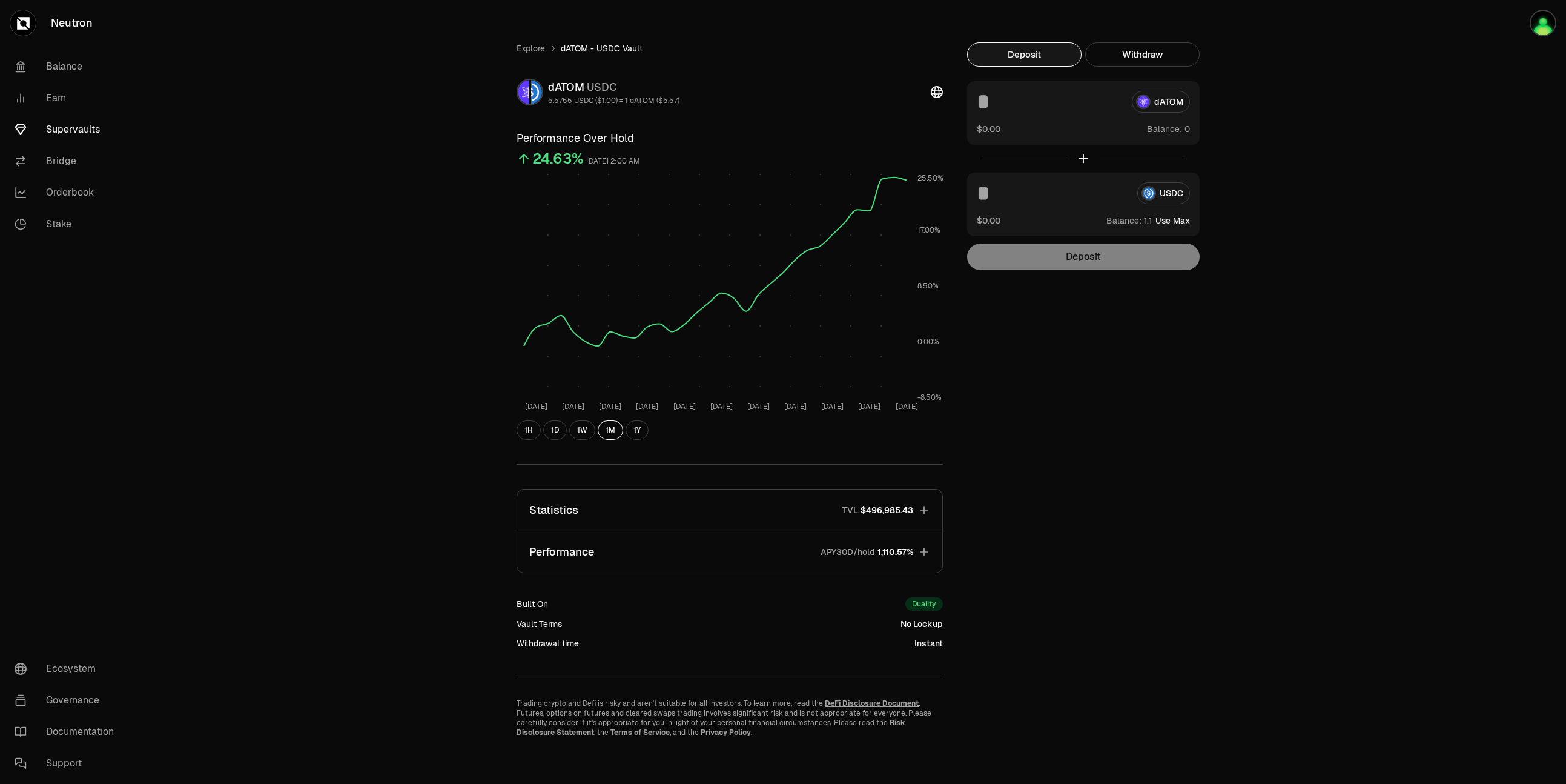
click at [70, 129] on link "Supervaults" at bounding box center [68, 130] width 126 height 31
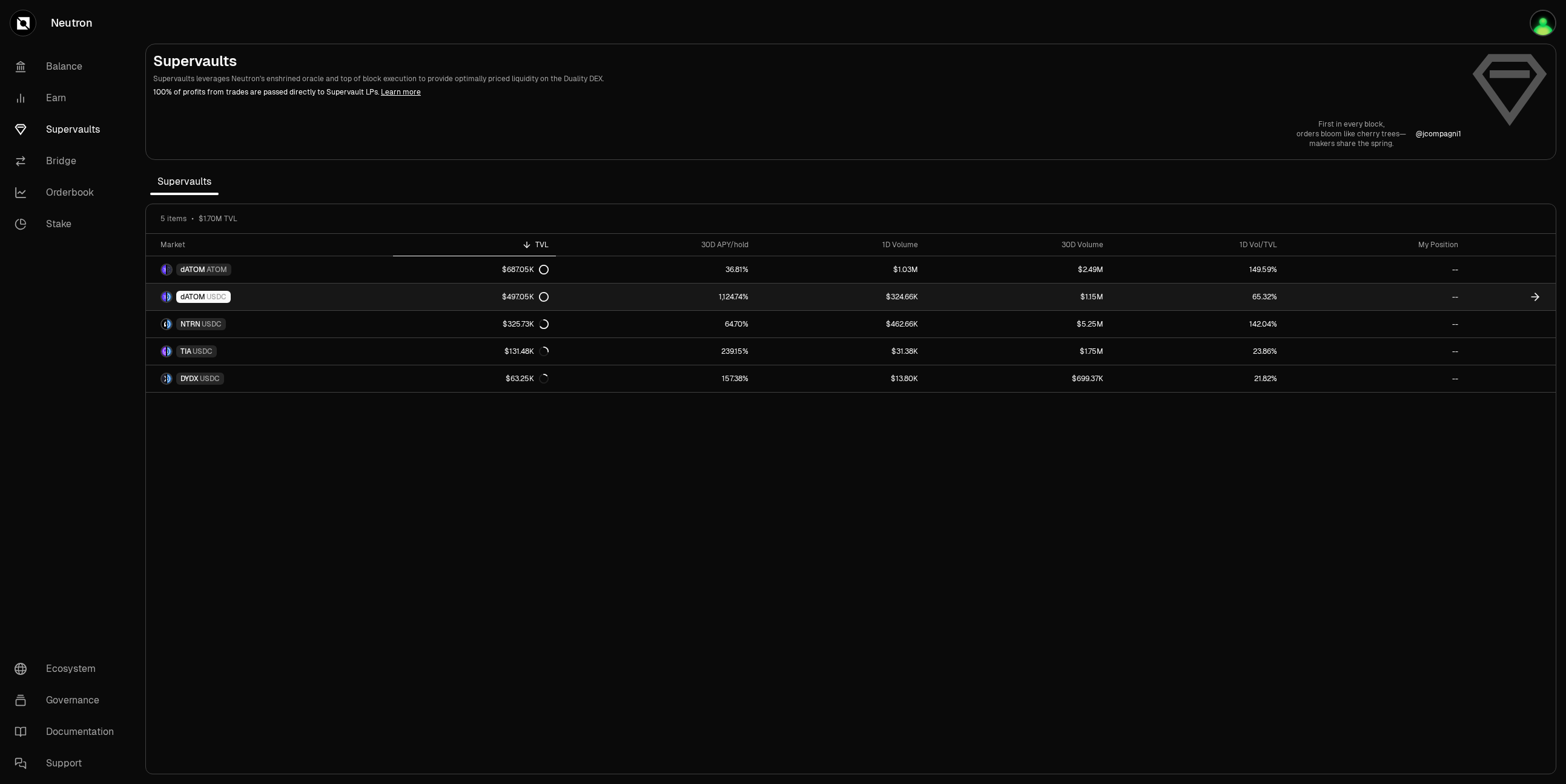
click at [268, 295] on link "dATOM USDC" at bounding box center [269, 296] width 247 height 26
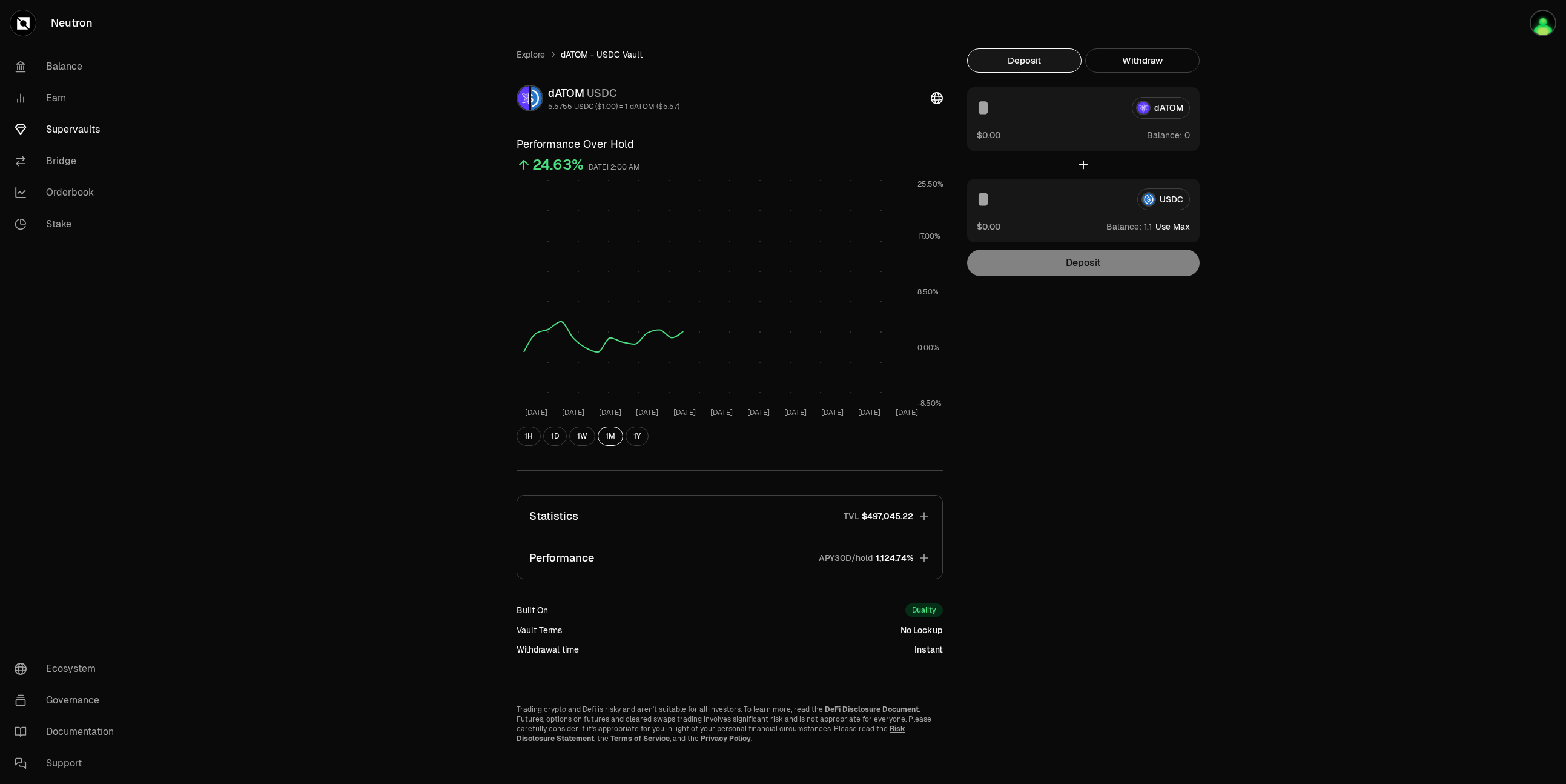
scroll to position [3, 0]
click at [1163, 110] on div "dATOM" at bounding box center [1083, 105] width 213 height 22
click at [1138, 107] on div "dATOM" at bounding box center [1083, 105] width 213 height 22
click at [1141, 106] on div "dATOM" at bounding box center [1083, 106] width 213 height 22
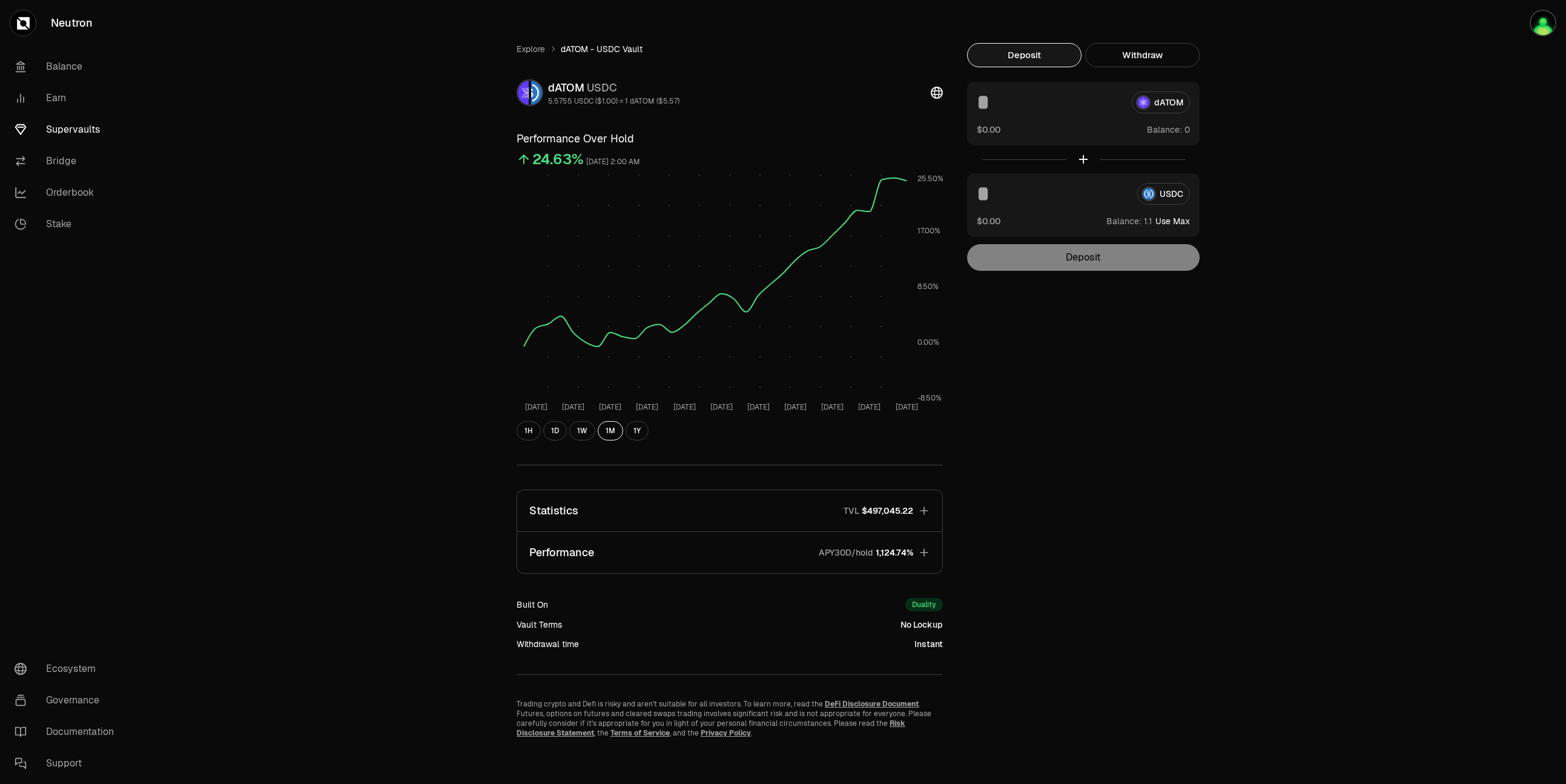
scroll to position [7, 0]
click at [1170, 103] on div "dATOM" at bounding box center [1083, 100] width 213 height 22
click at [1127, 54] on button "Withdraw" at bounding box center [1143, 52] width 114 height 24
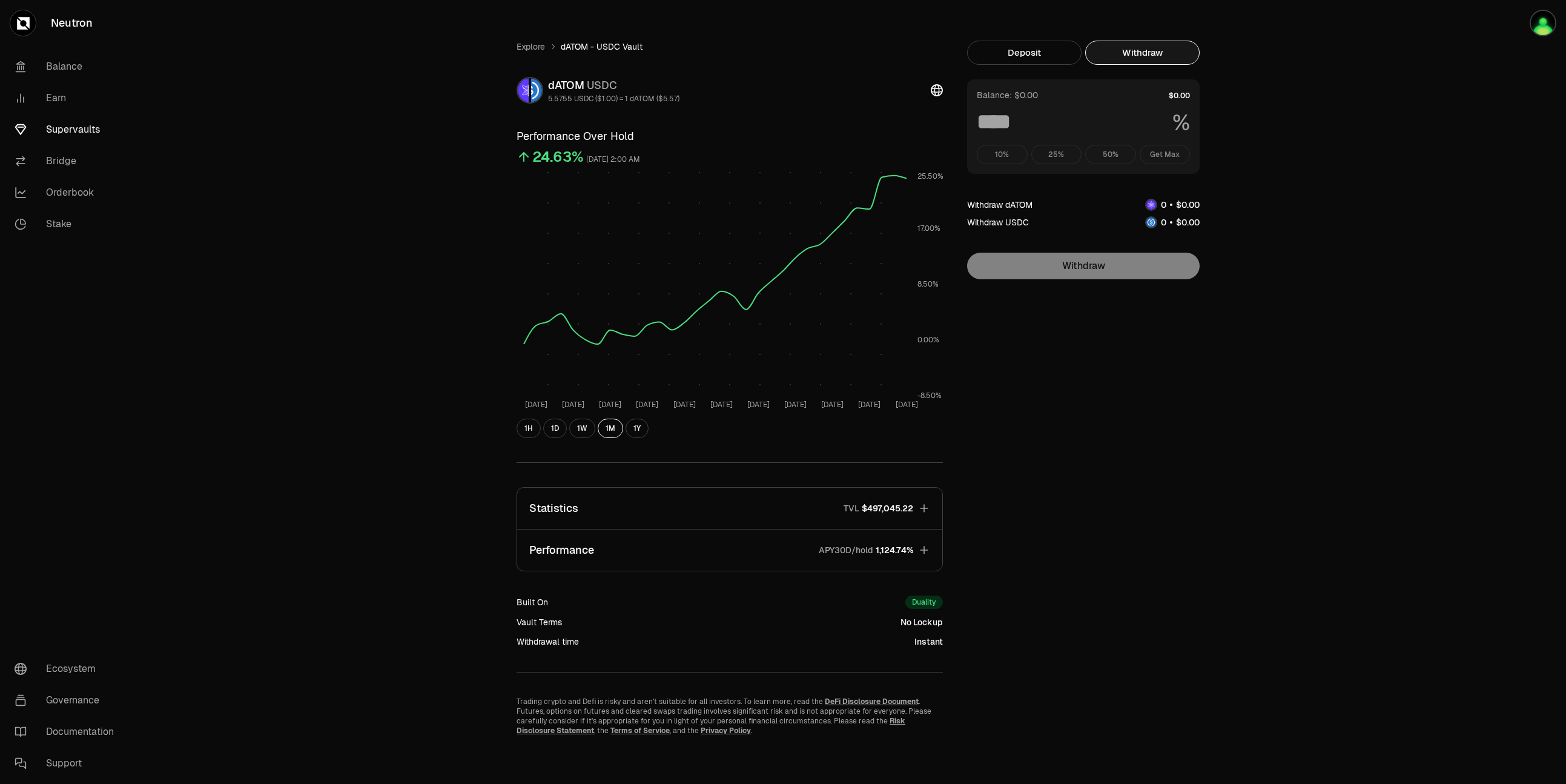
click at [1171, 157] on div "10% 25% 50% Get Max" at bounding box center [1083, 154] width 213 height 19
click at [61, 163] on link "Bridge" at bounding box center [68, 161] width 126 height 31
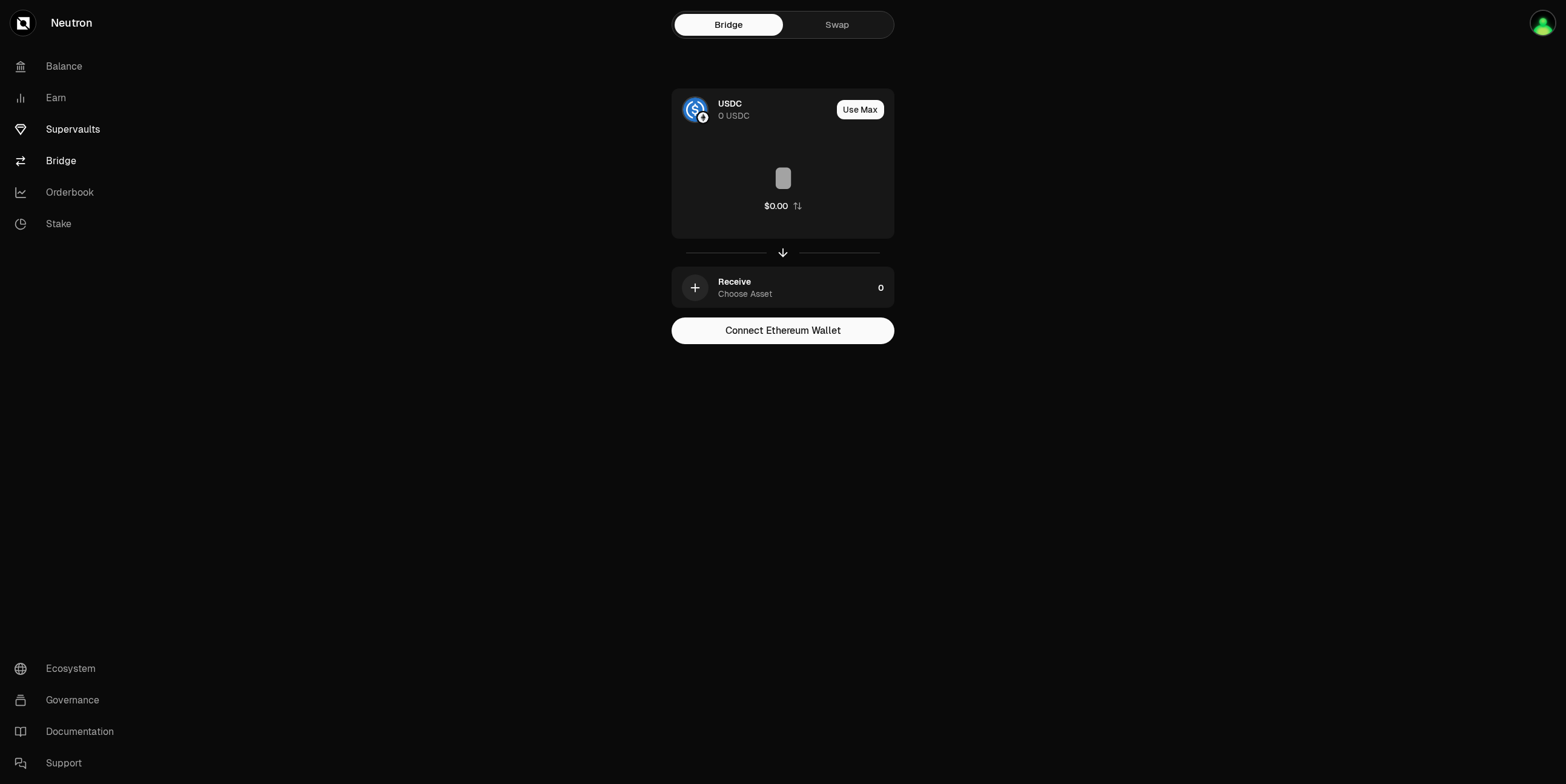
click at [77, 134] on link "Supervaults" at bounding box center [68, 130] width 126 height 31
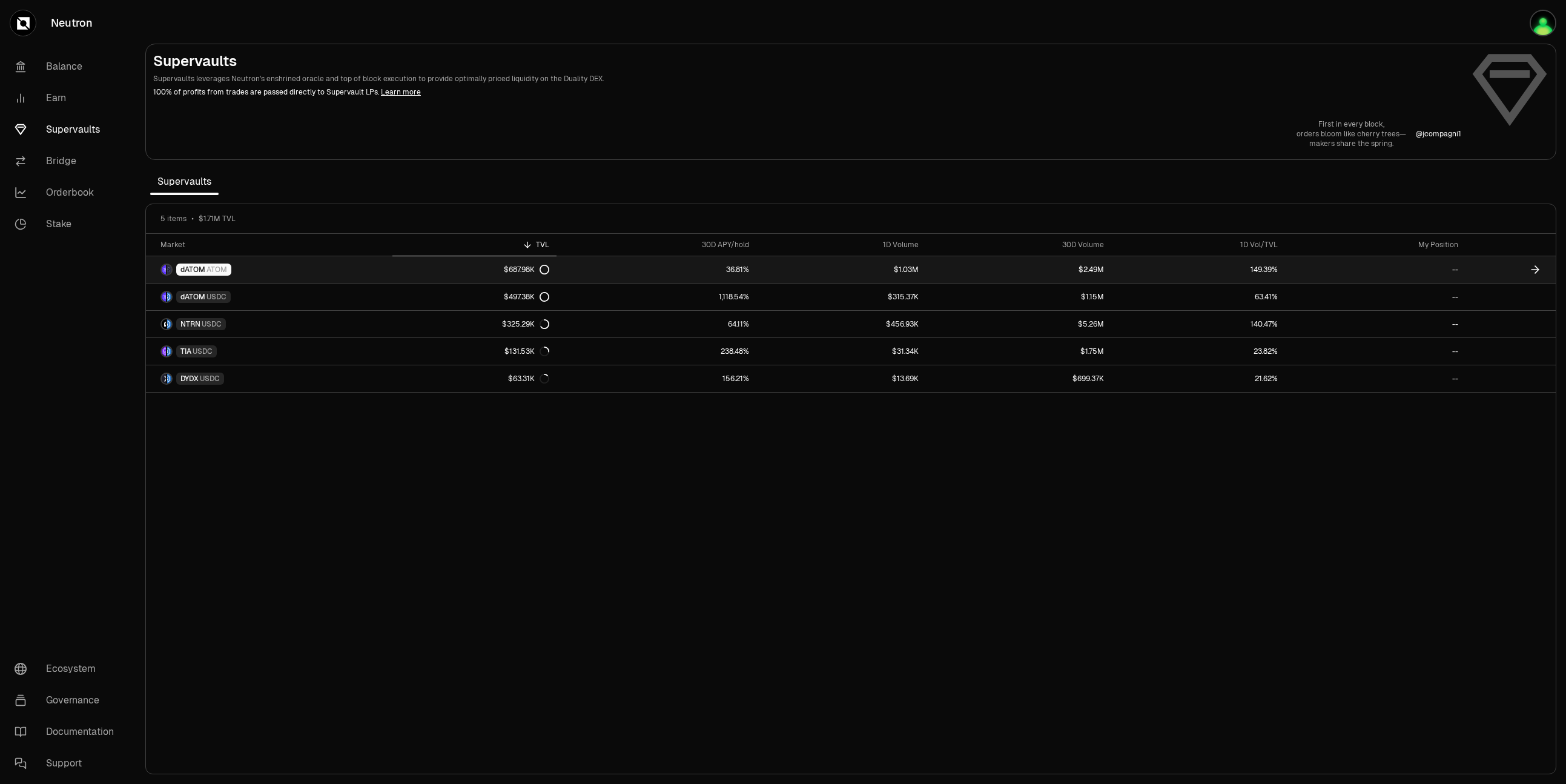
click at [212, 265] on span "ATOM" at bounding box center [217, 269] width 20 height 10
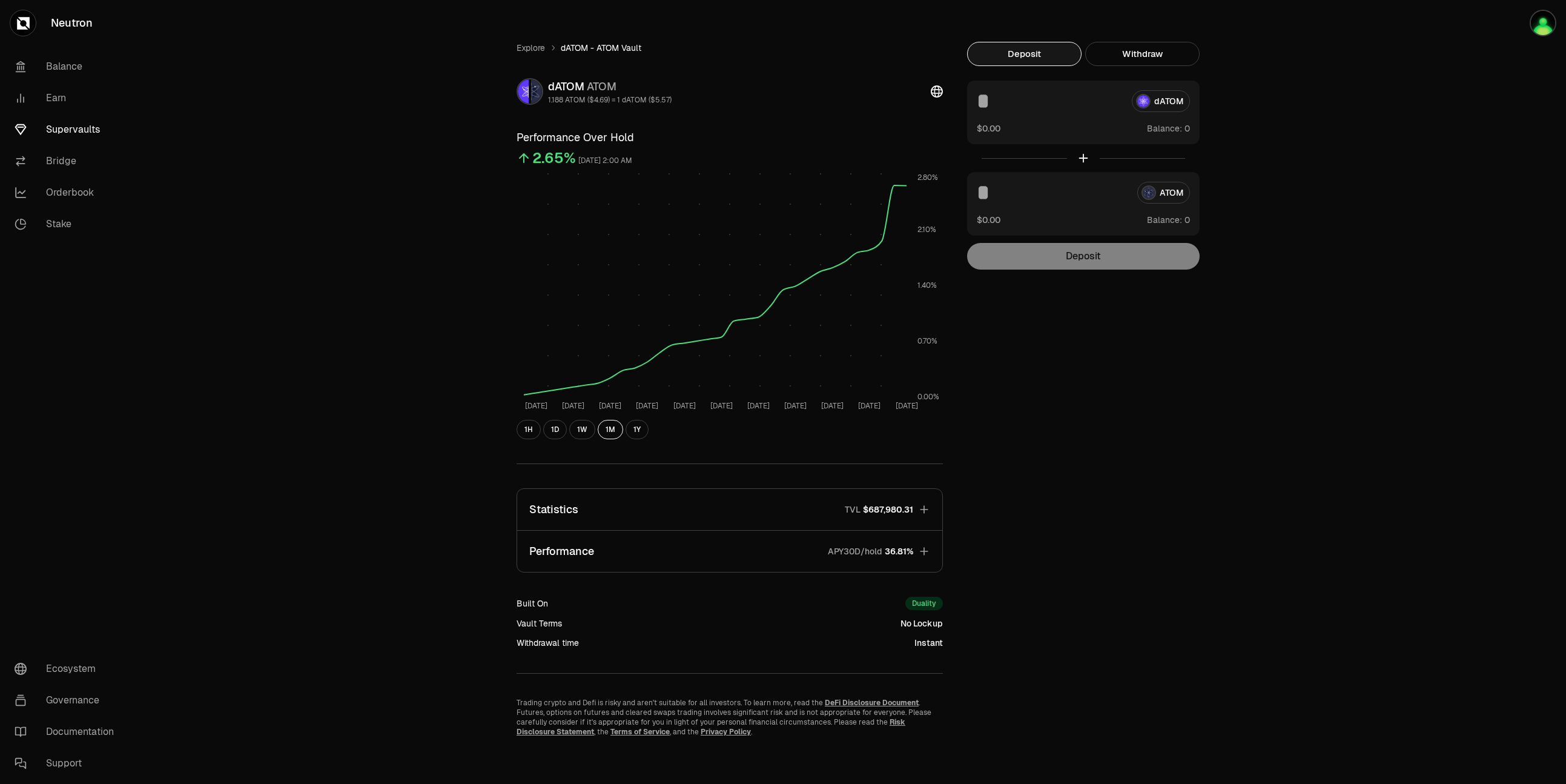
scroll to position [7, 0]
click at [60, 162] on link "Bridge" at bounding box center [68, 161] width 126 height 31
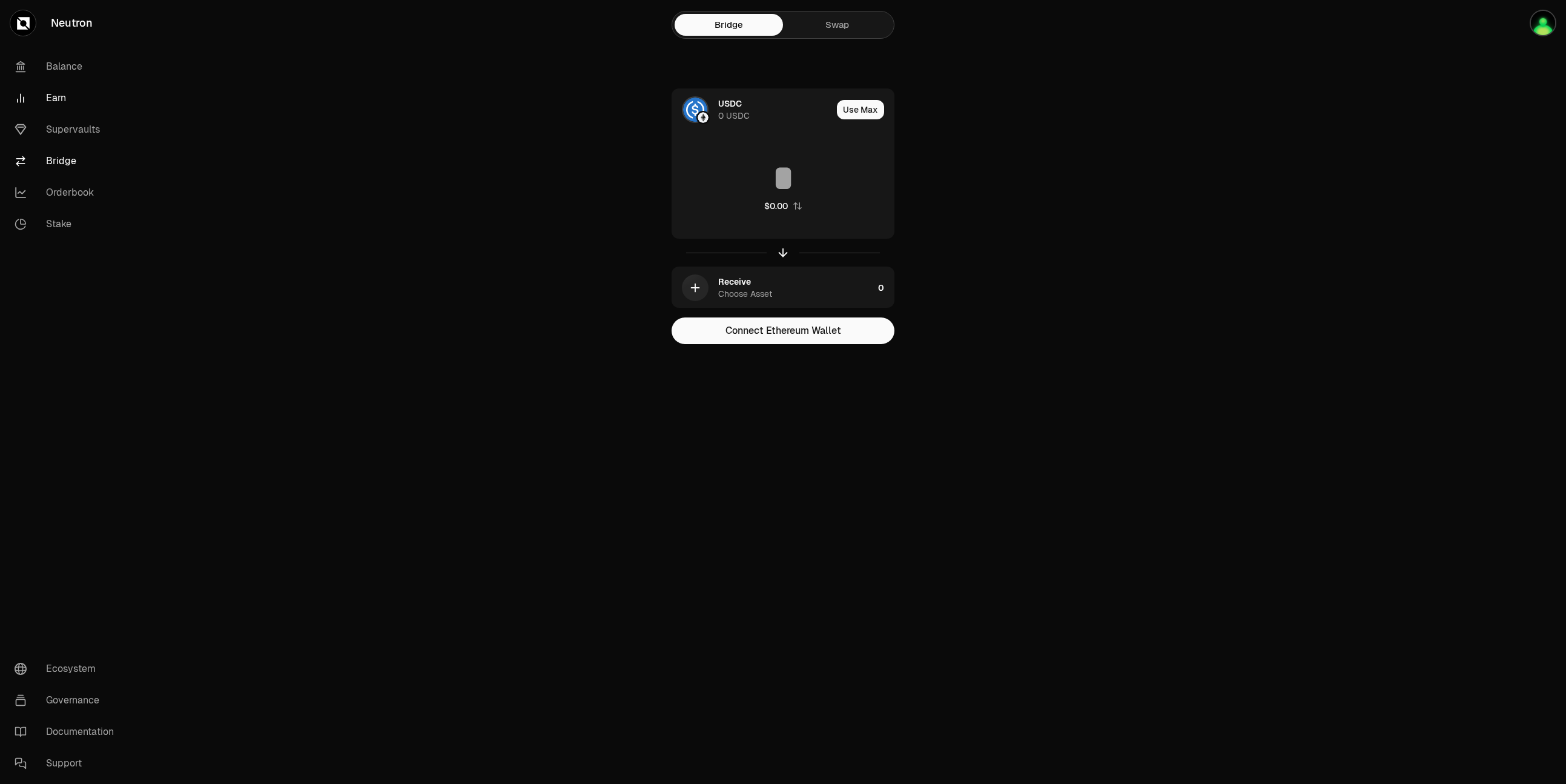
drag, startPoint x: 64, startPoint y: 130, endPoint x: 59, endPoint y: 109, distance: 21.6
click at [64, 130] on link "Supervaults" at bounding box center [68, 130] width 126 height 31
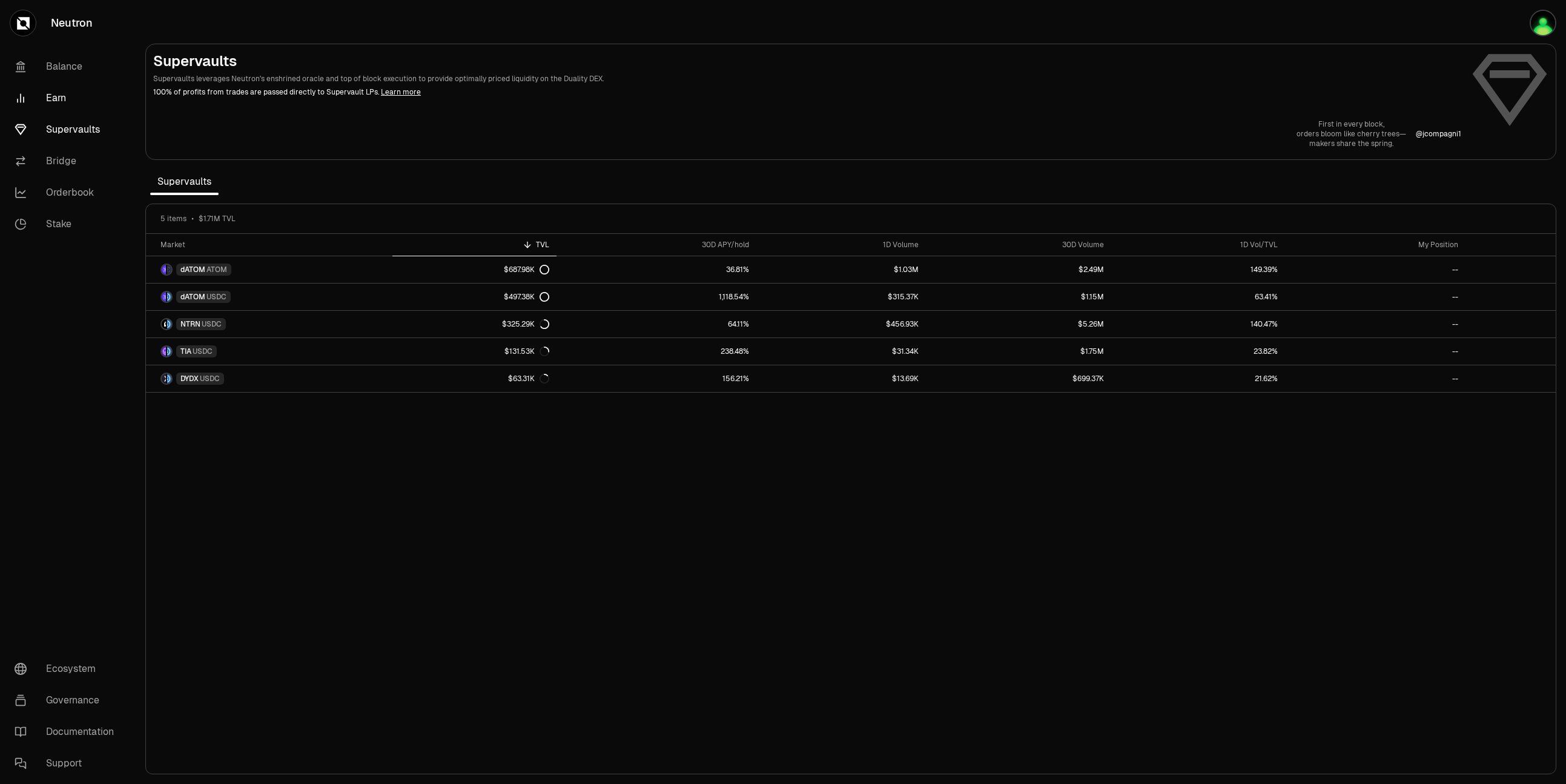
click at [59, 99] on link "Earn" at bounding box center [68, 98] width 126 height 31
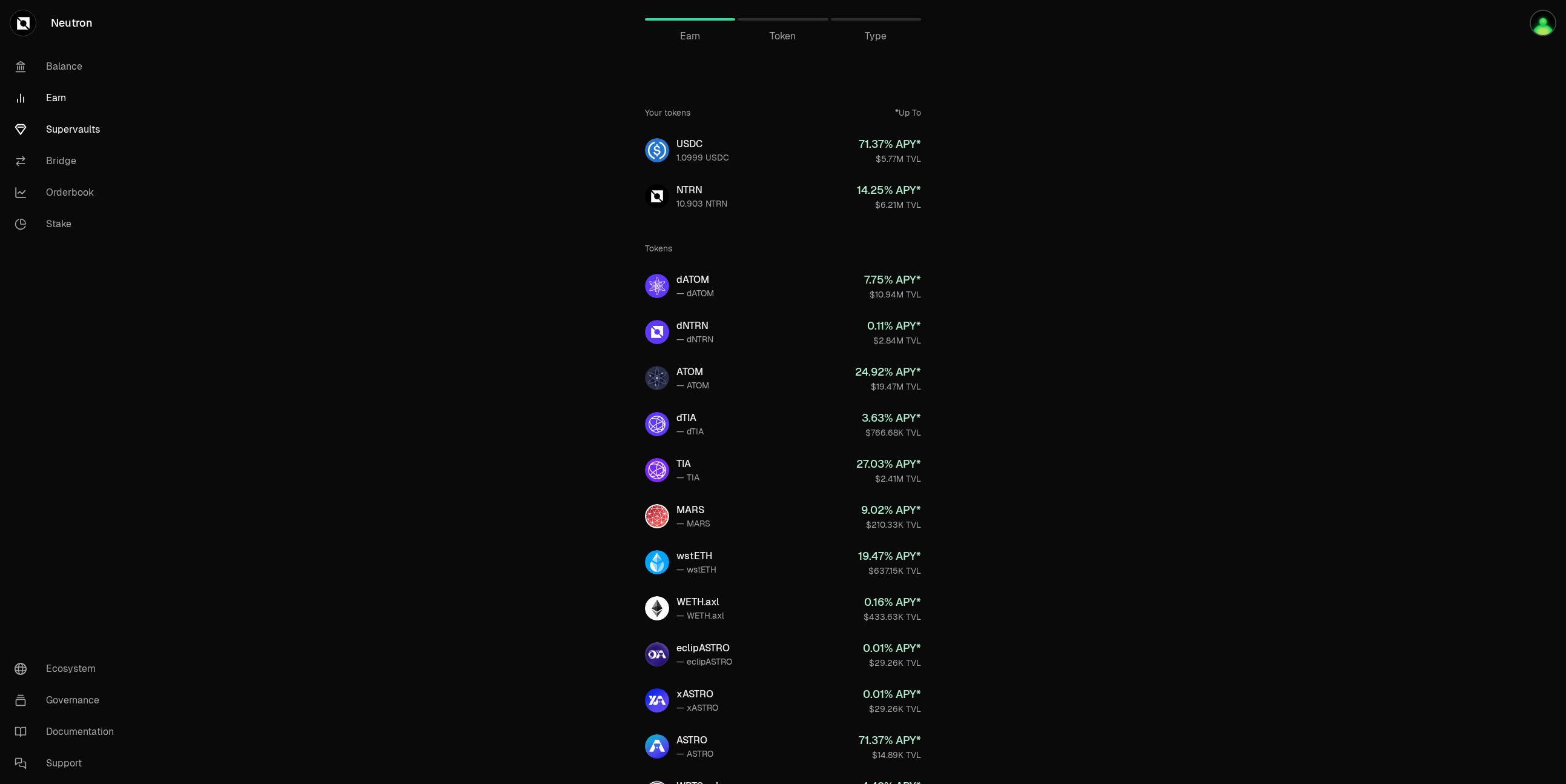
click at [61, 132] on link "Supervaults" at bounding box center [68, 130] width 126 height 31
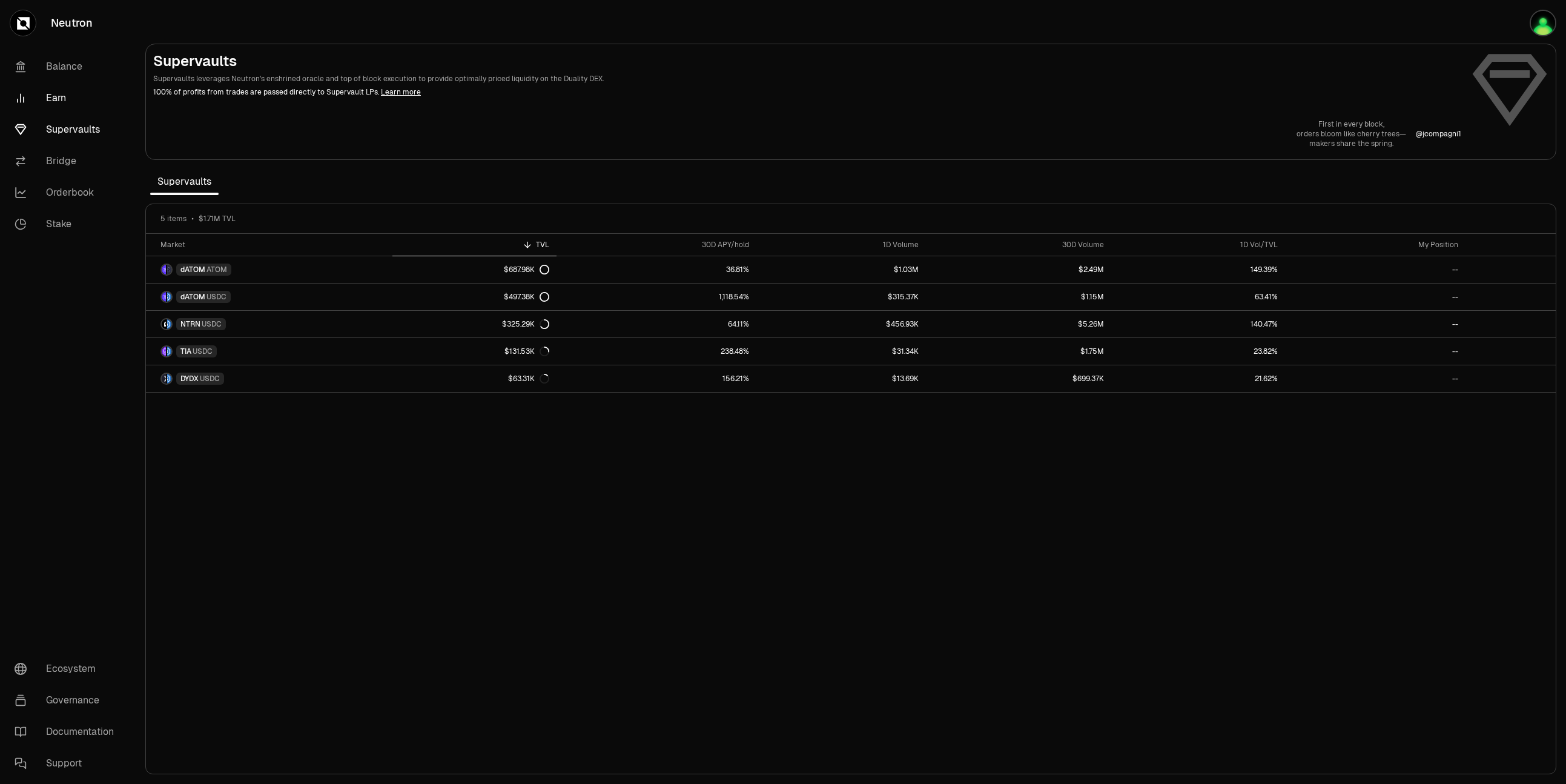
click at [56, 102] on link "Earn" at bounding box center [68, 98] width 126 height 31
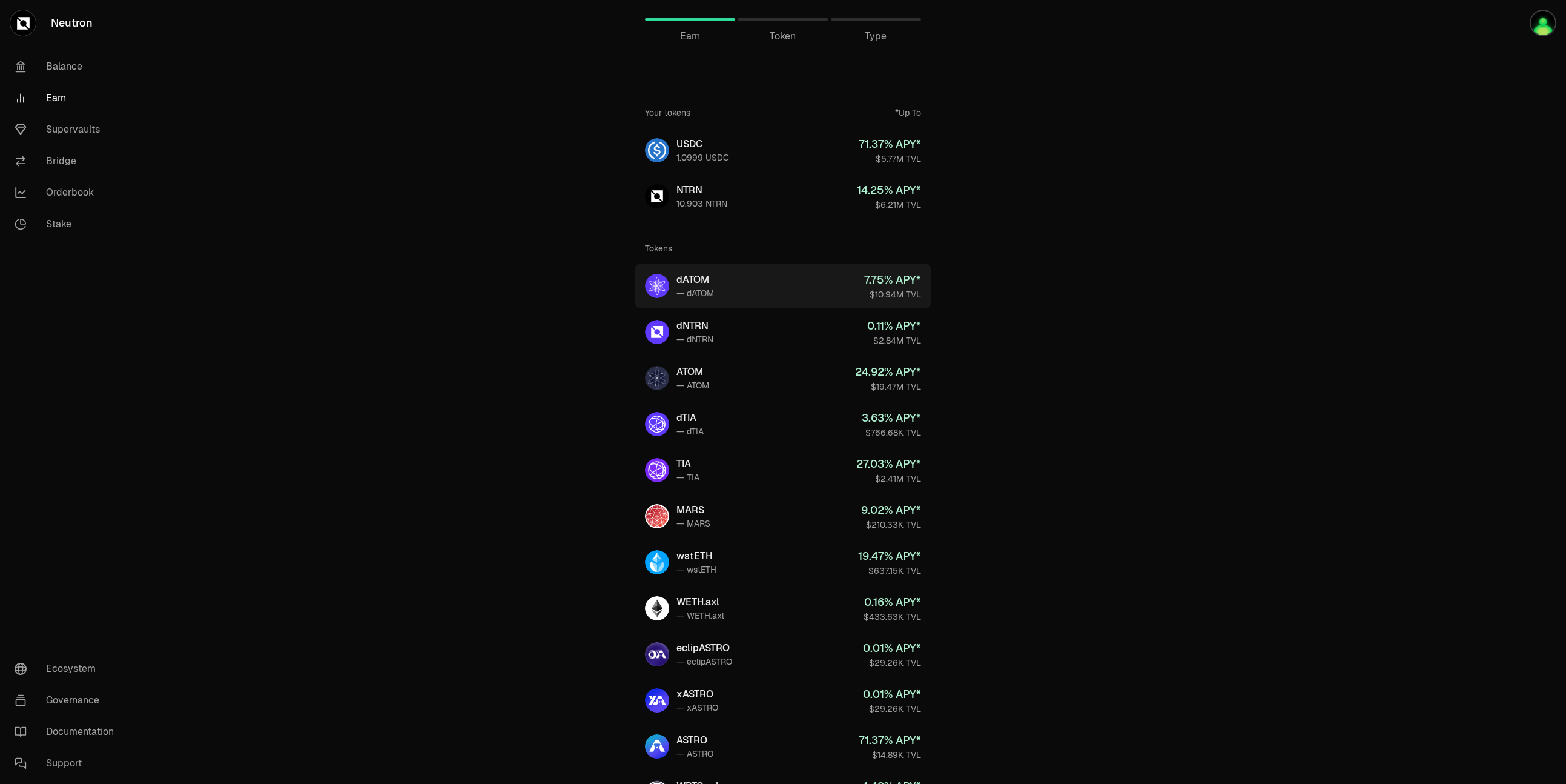
click at [726, 285] on link "dATOM — dATOM 7.75 % APY* $10.94M TVL" at bounding box center [783, 286] width 296 height 44
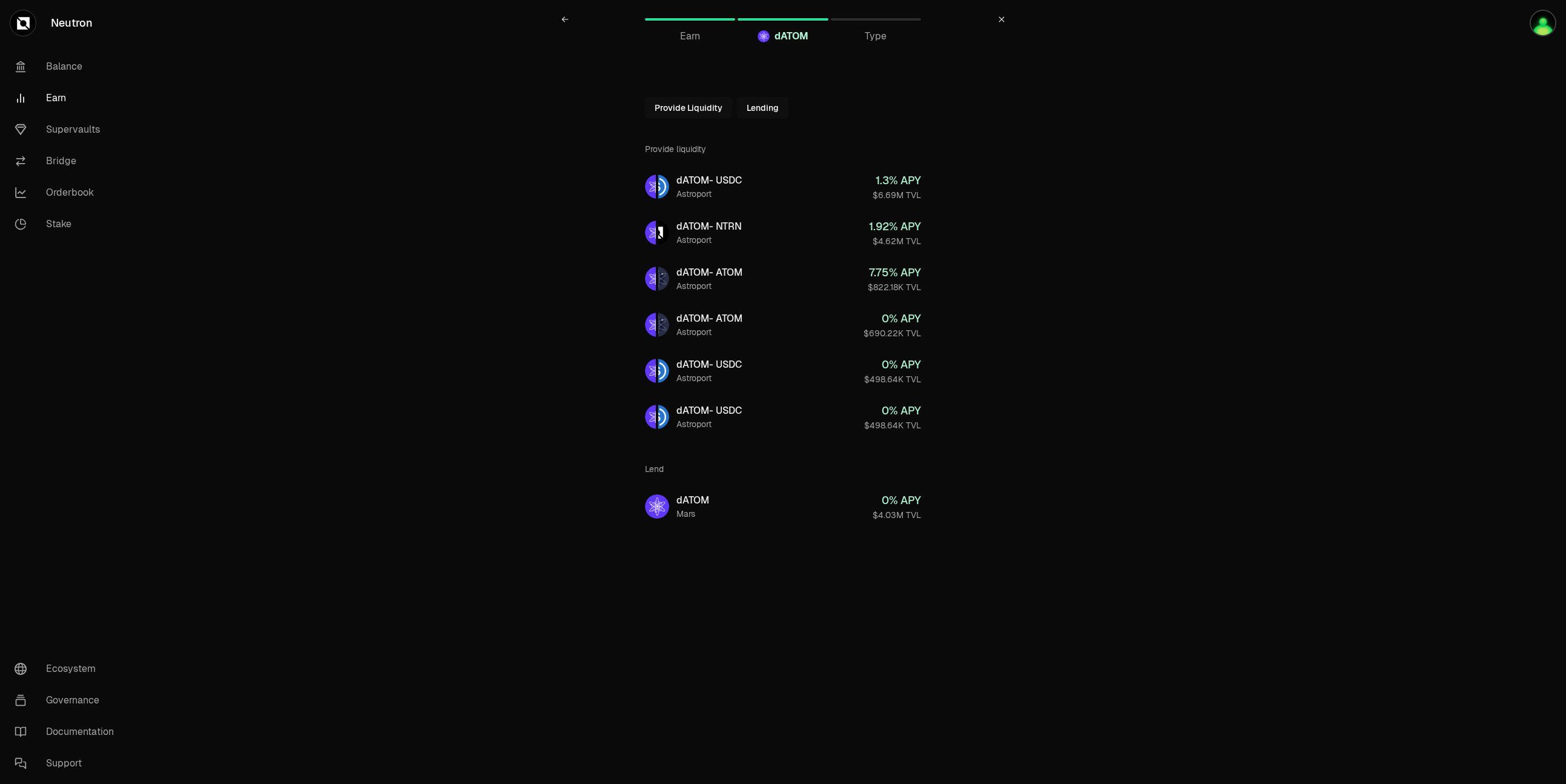
click at [697, 41] on span "Earn" at bounding box center [690, 37] width 20 height 15
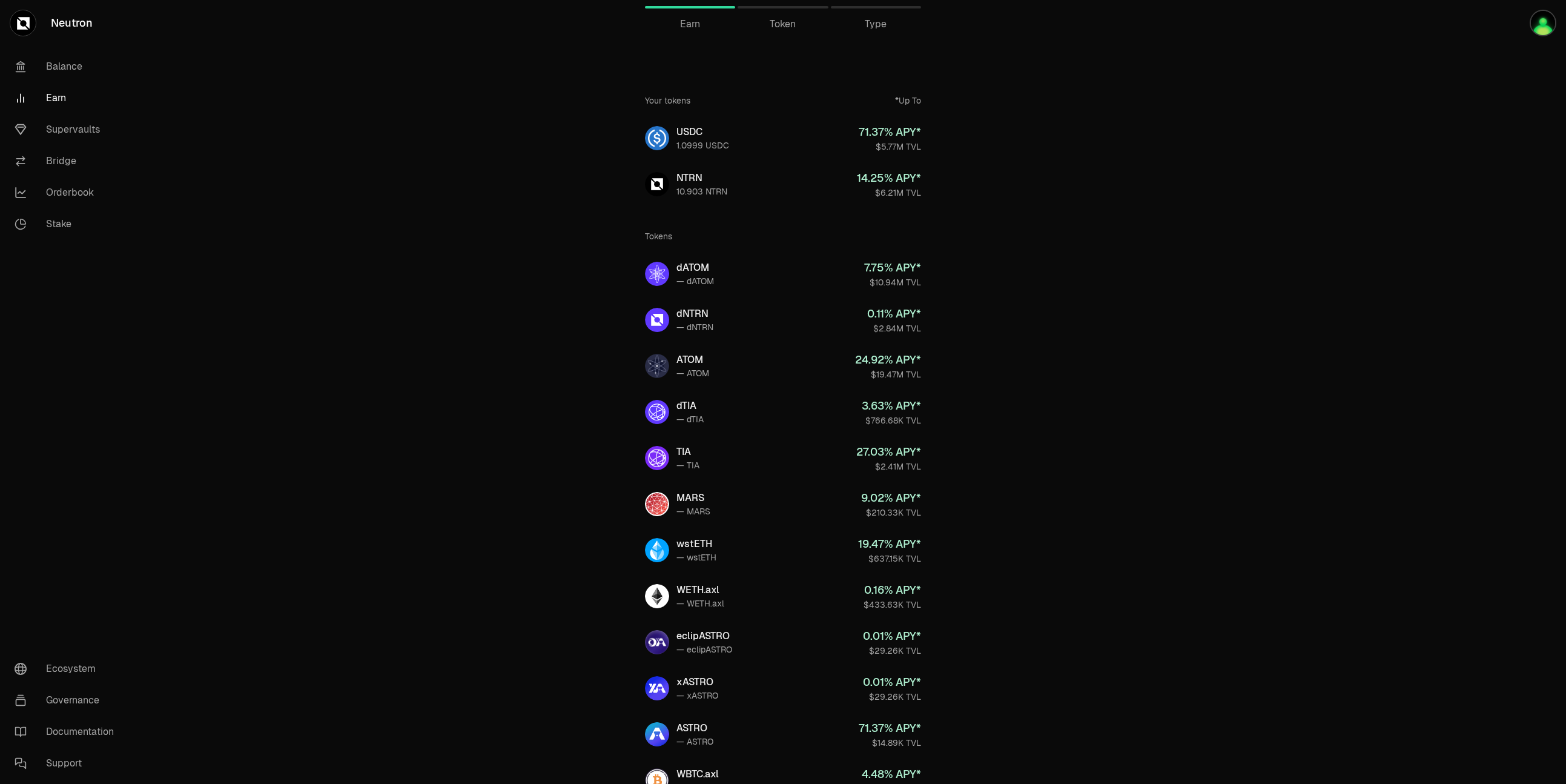
scroll to position [14, 0]
click at [742, 457] on link "TIA — TIA 27.03 % APY* $2.41M TVL" at bounding box center [783, 456] width 296 height 44
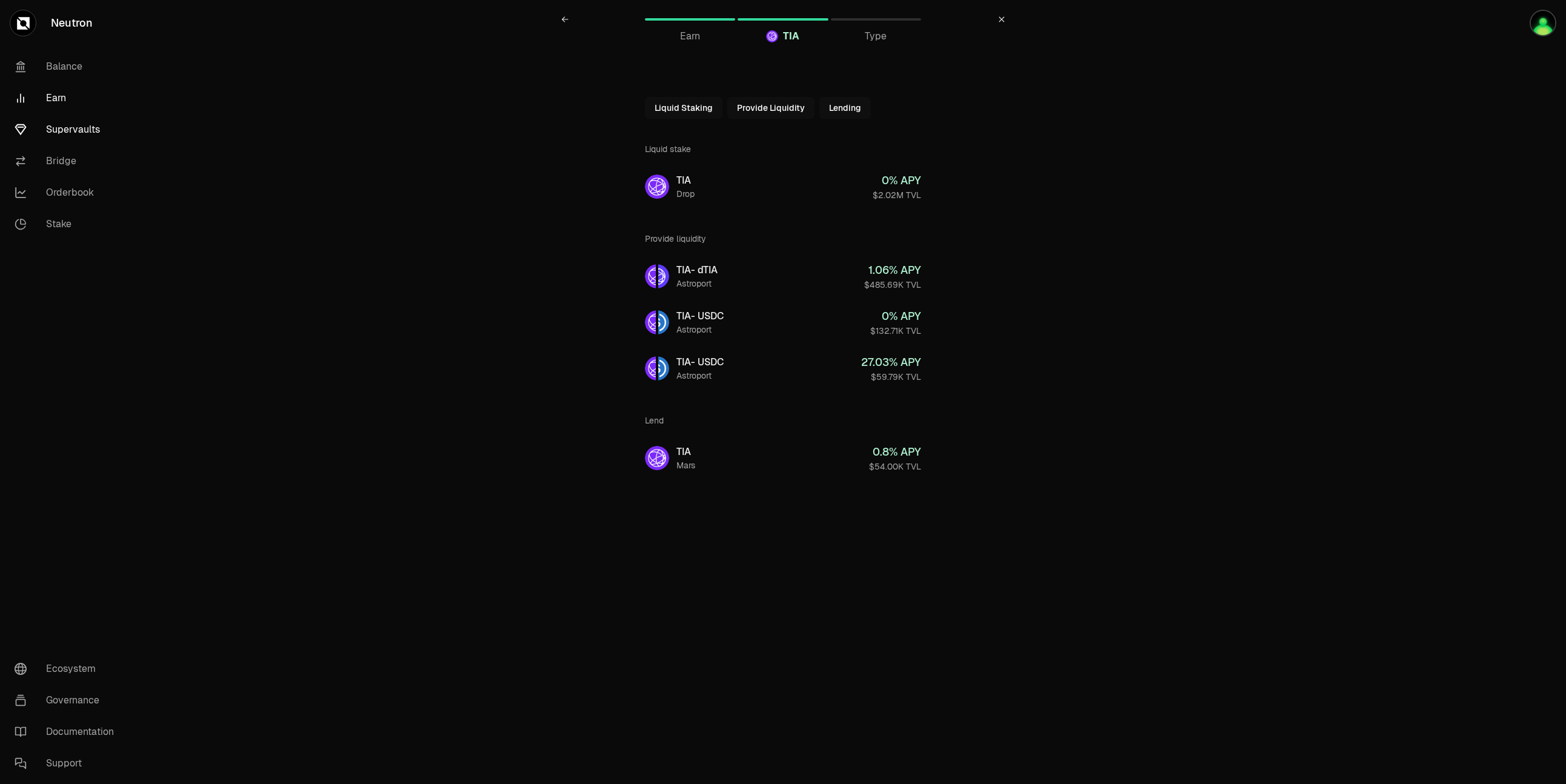
click at [85, 124] on link "Supervaults" at bounding box center [68, 130] width 126 height 31
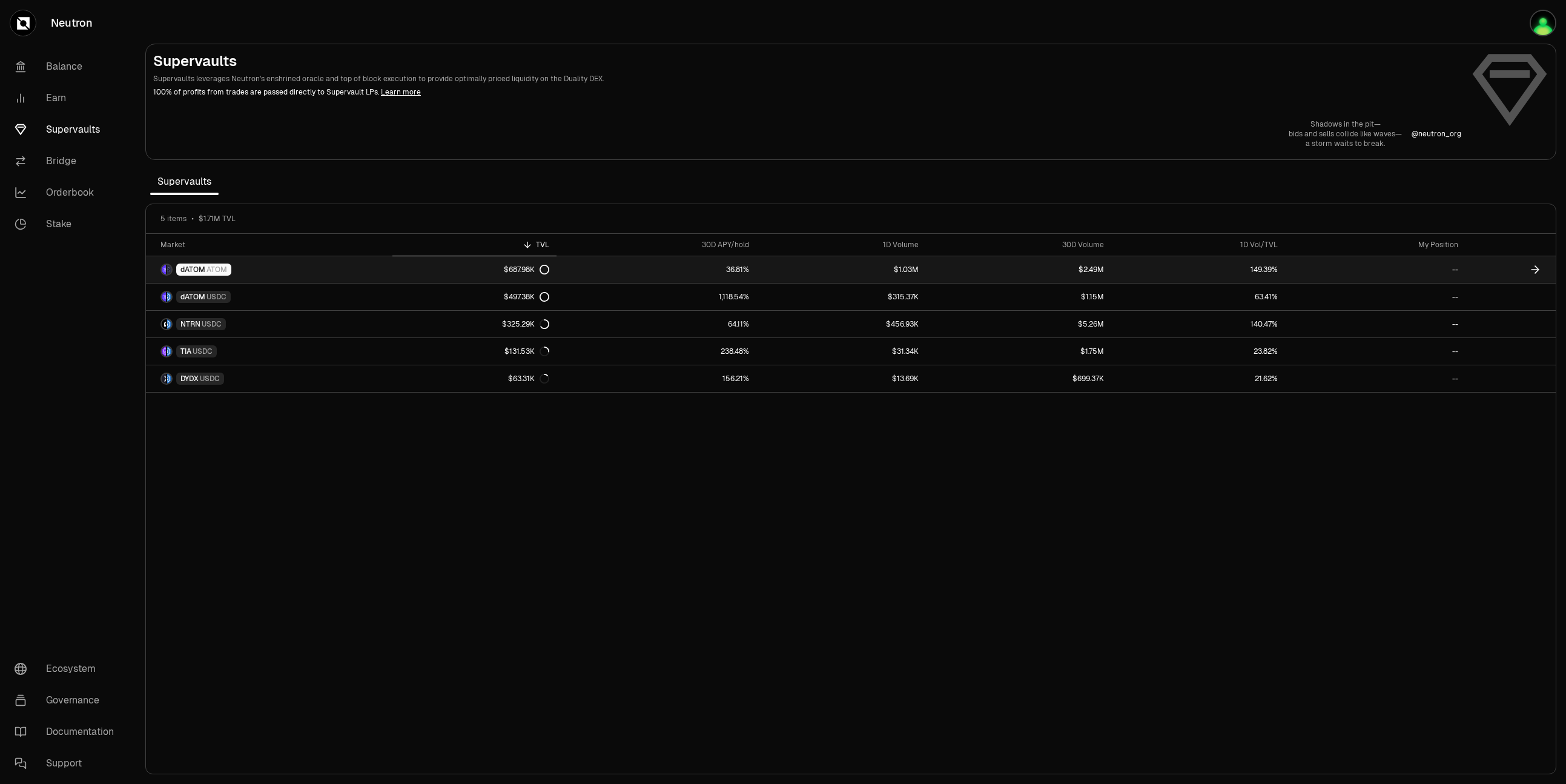
click at [217, 265] on span "ATOM" at bounding box center [217, 269] width 20 height 10
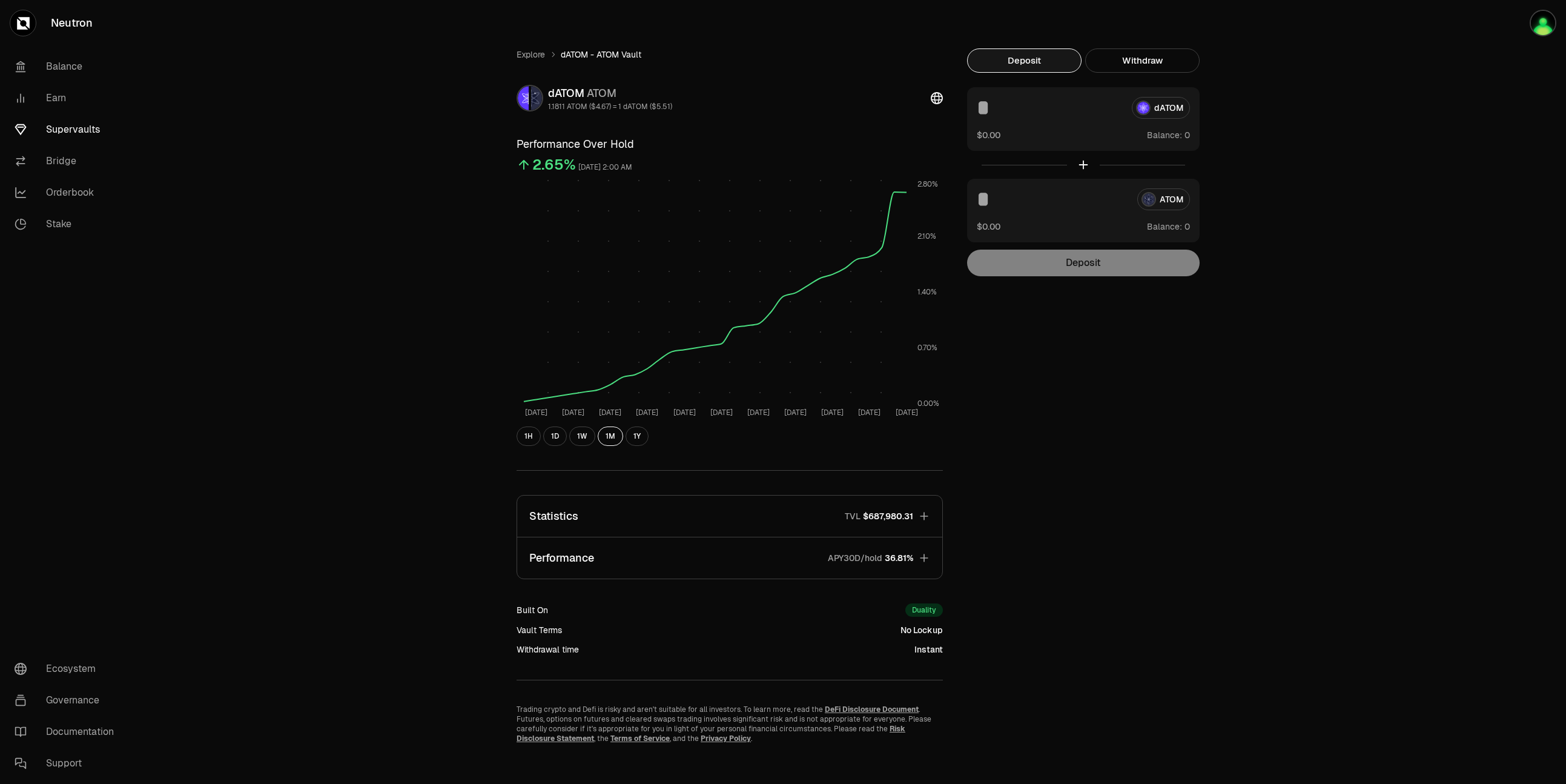
scroll to position [1, 0]
